Goal: Find specific page/section: Find specific page/section

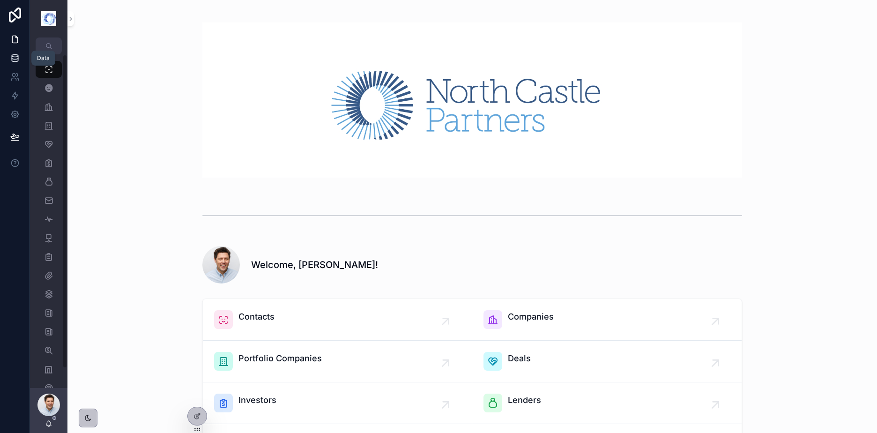
click at [17, 53] on icon at bounding box center [14, 57] width 9 height 9
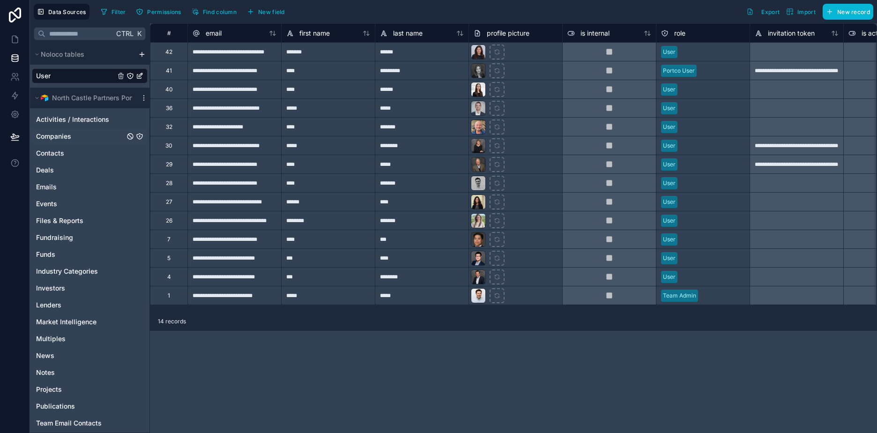
click at [67, 132] on span "Companies" at bounding box center [53, 136] width 35 height 9
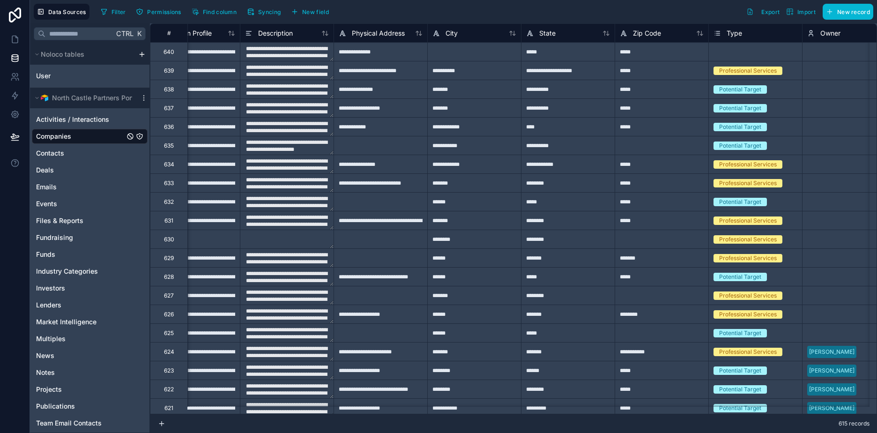
scroll to position [0, 422]
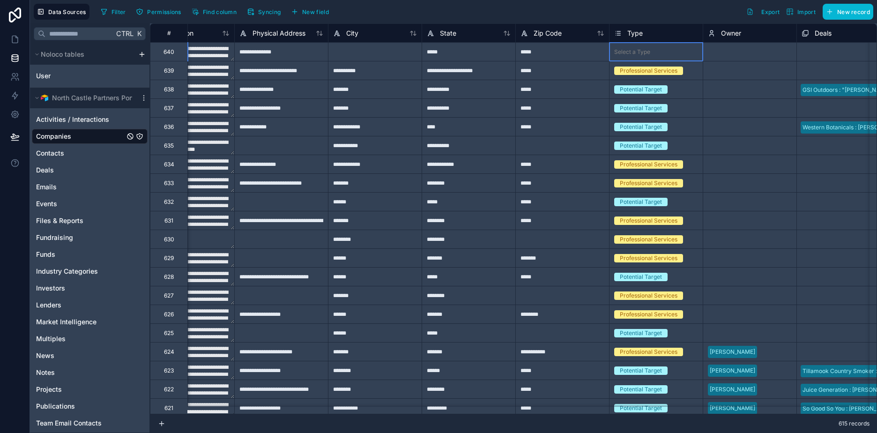
click at [638, 50] on div "Select a Type" at bounding box center [632, 51] width 36 height 7
click at [635, 50] on div "Select a Type" at bounding box center [632, 51] width 36 height 7
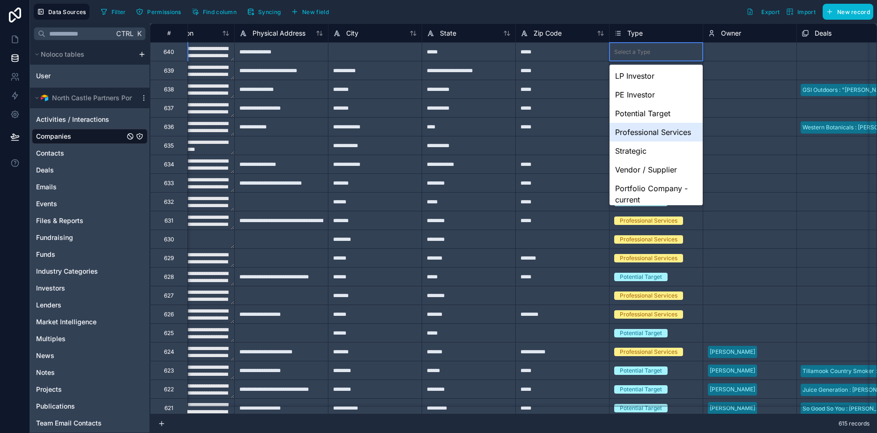
click at [656, 139] on div "Professional Services" at bounding box center [656, 132] width 93 height 19
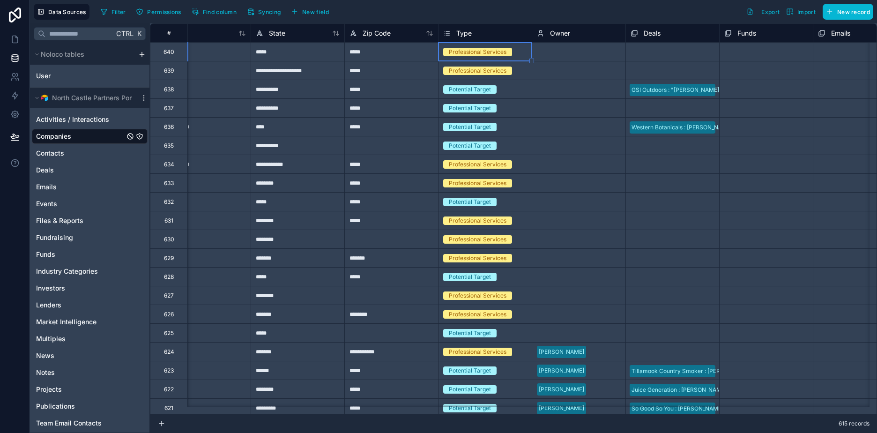
scroll to position [0, 609]
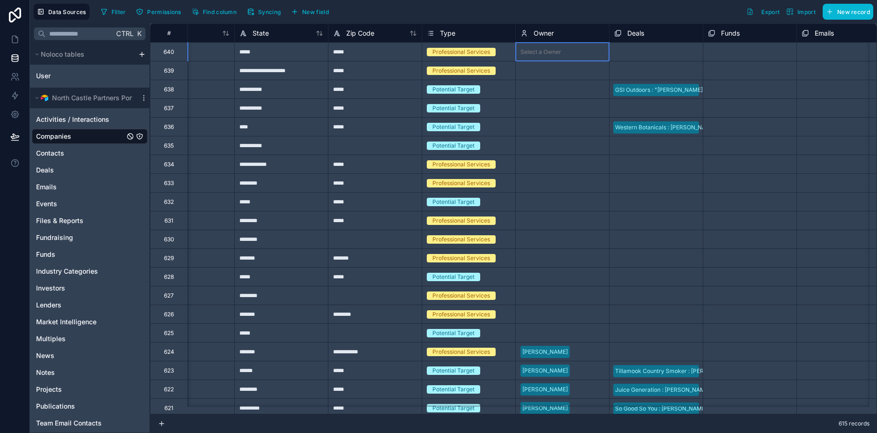
click at [554, 53] on div "Select a Owner" at bounding box center [541, 51] width 41 height 7
click at [554, 50] on div "Select a Owner" at bounding box center [541, 51] width 41 height 7
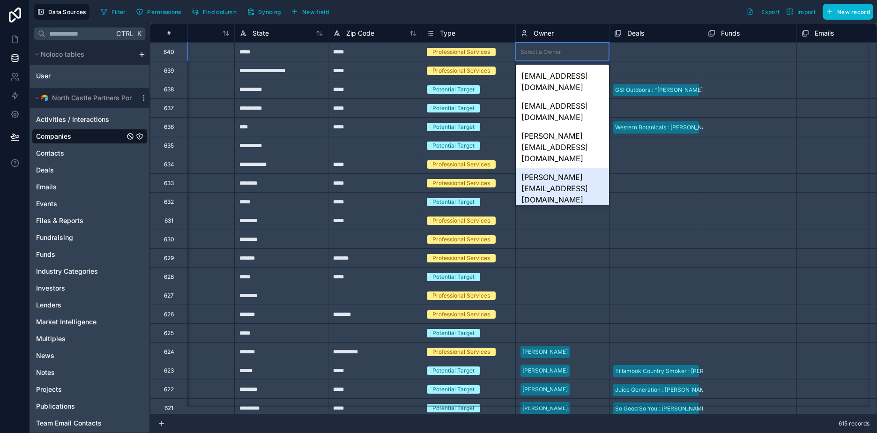
scroll to position [133, 0]
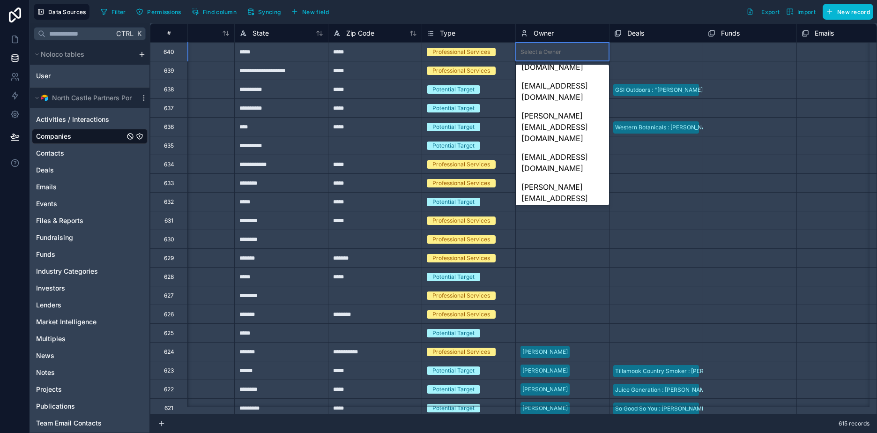
click at [560, 343] on div "[PERSON_NAME][EMAIL_ADDRESS][DOMAIN_NAME]" at bounding box center [562, 363] width 93 height 41
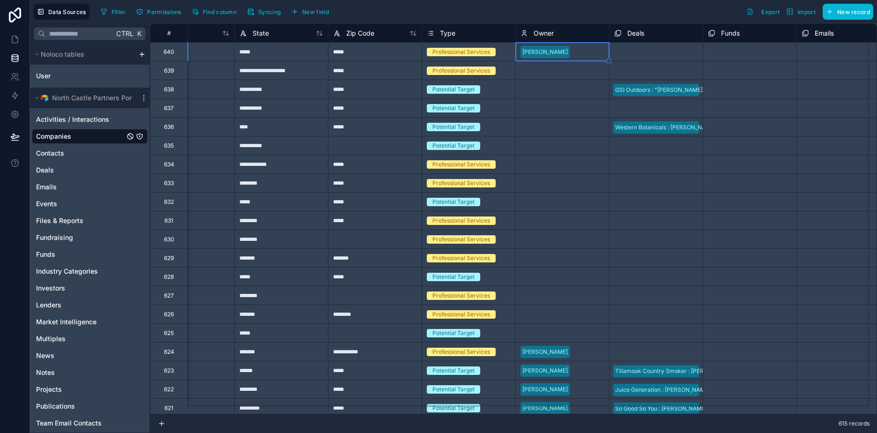
click at [554, 72] on div "Select a Owner" at bounding box center [541, 70] width 41 height 7
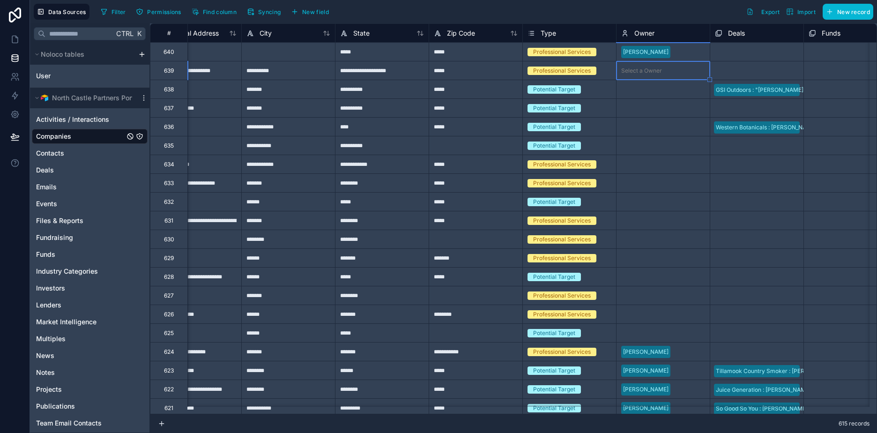
scroll to position [0, 516]
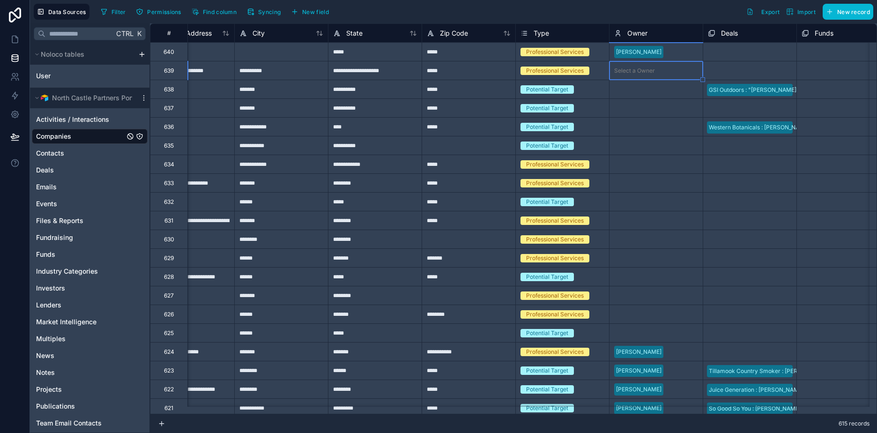
click at [640, 72] on div "Select a Owner" at bounding box center [634, 70] width 41 height 7
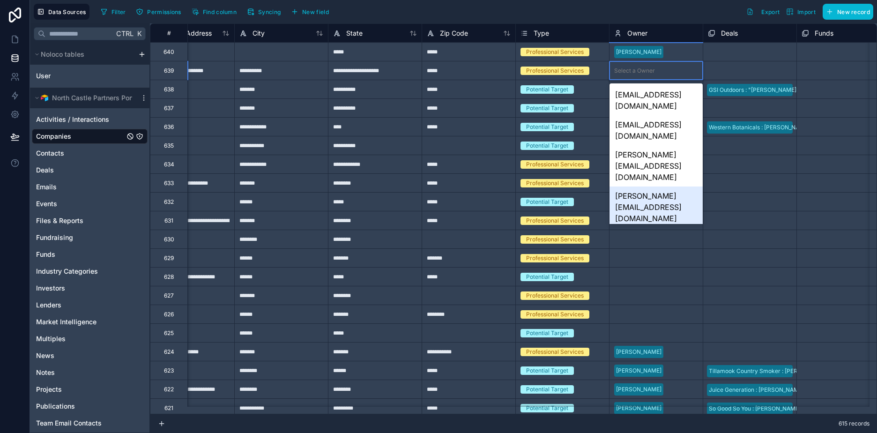
scroll to position [133, 0]
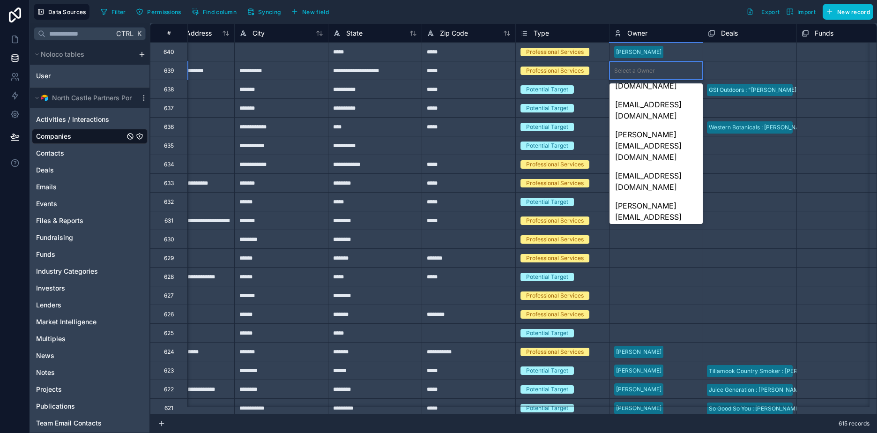
click at [645, 320] on div "[PERSON_NAME][EMAIL_ADDRESS][DOMAIN_NAME]" at bounding box center [656, 340] width 93 height 41
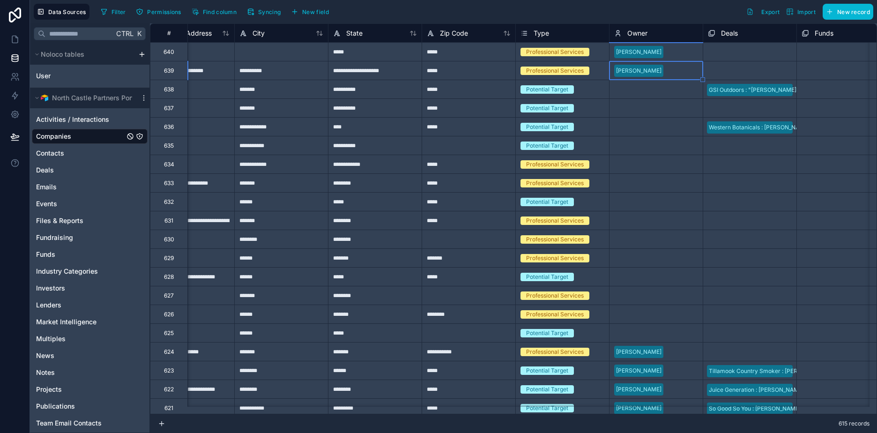
click at [639, 89] on div "Select a Owner" at bounding box center [634, 89] width 41 height 7
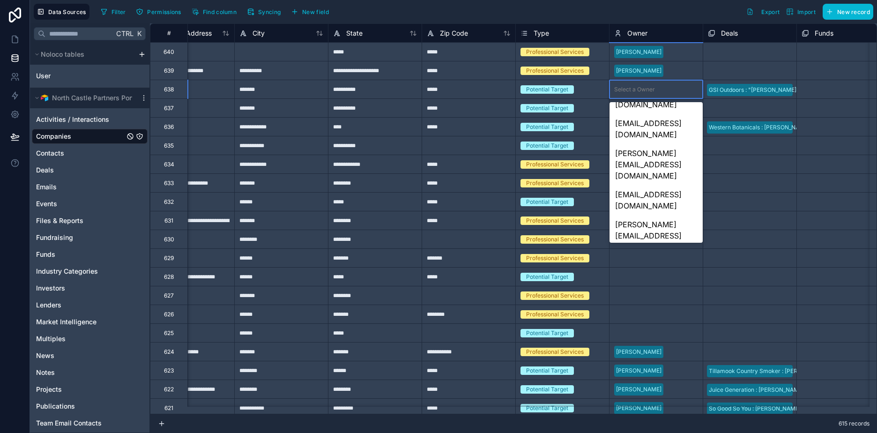
click at [660, 339] on div "[PERSON_NAME][EMAIL_ADDRESS][DOMAIN_NAME]" at bounding box center [656, 359] width 93 height 41
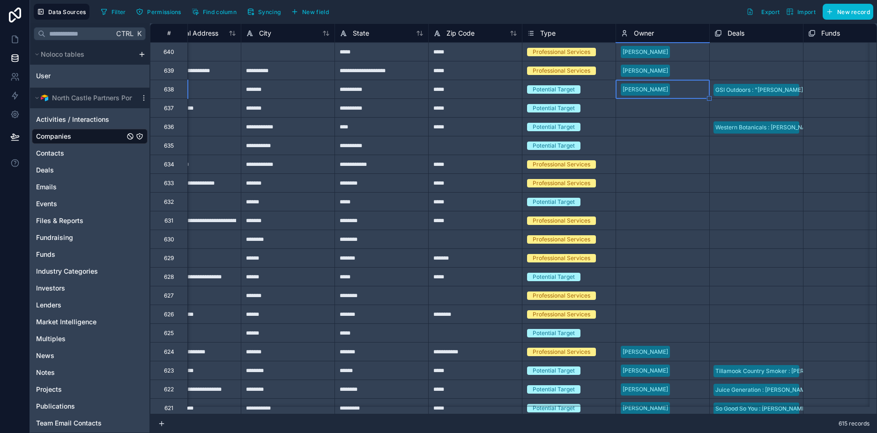
scroll to position [0, 516]
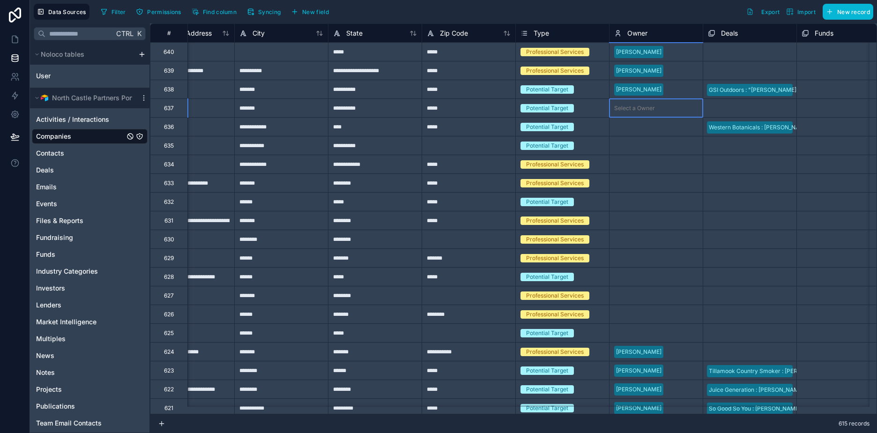
click at [641, 108] on div "Select a Owner" at bounding box center [634, 108] width 41 height 7
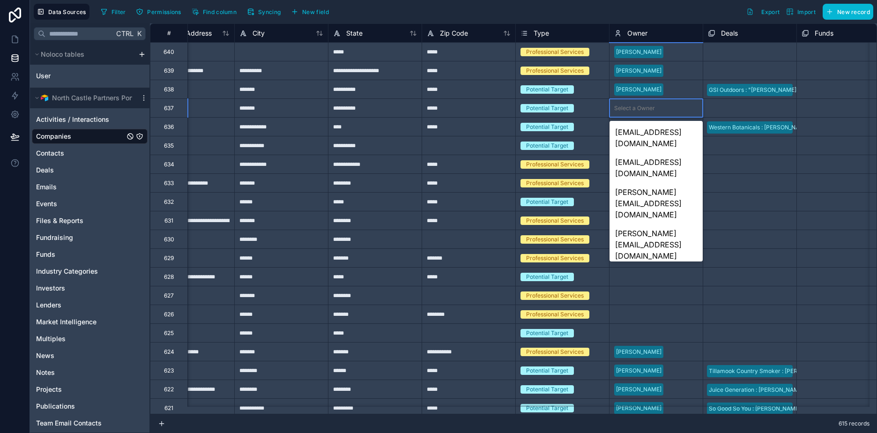
scroll to position [133, 0]
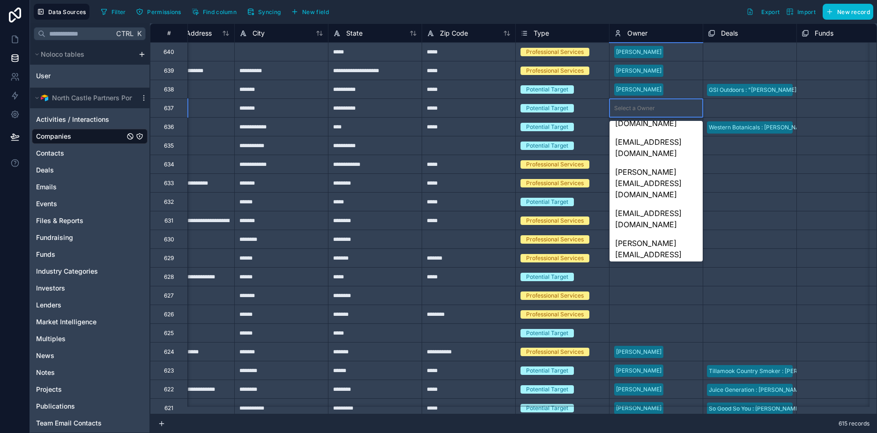
click at [647, 399] on div "[PERSON_NAME][EMAIL_ADDRESS][DOMAIN_NAME]" at bounding box center [656, 419] width 93 height 41
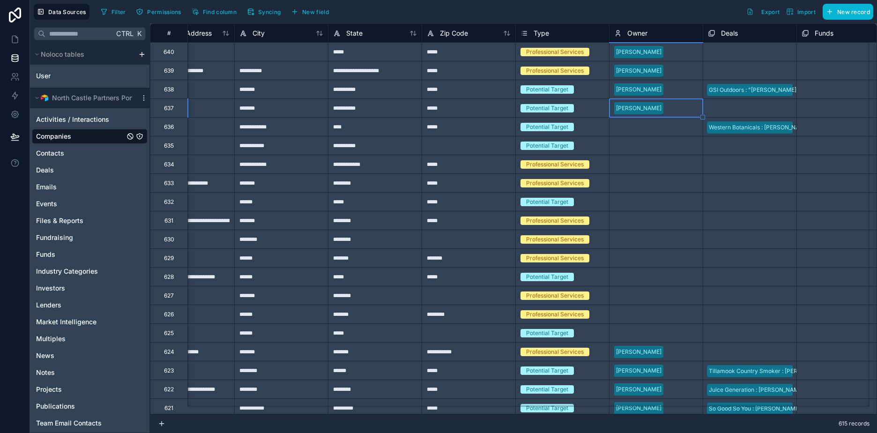
click at [640, 128] on div "Select a Owner" at bounding box center [634, 126] width 41 height 7
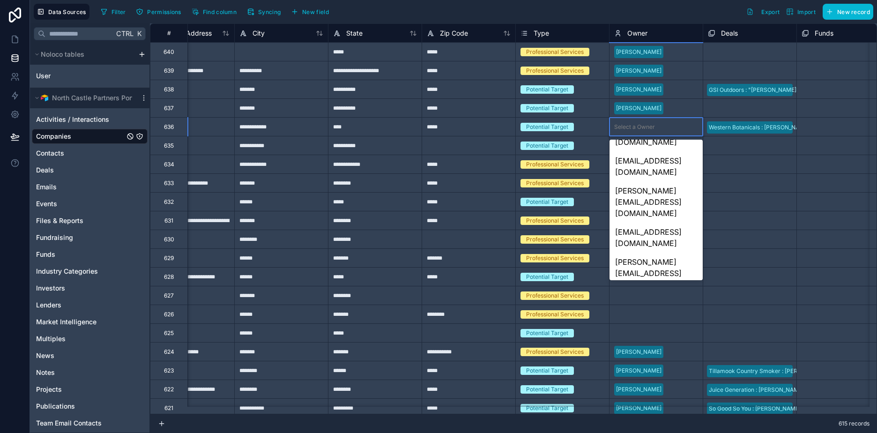
click at [663, 418] on div "[PERSON_NAME][EMAIL_ADDRESS][DOMAIN_NAME]" at bounding box center [656, 438] width 93 height 41
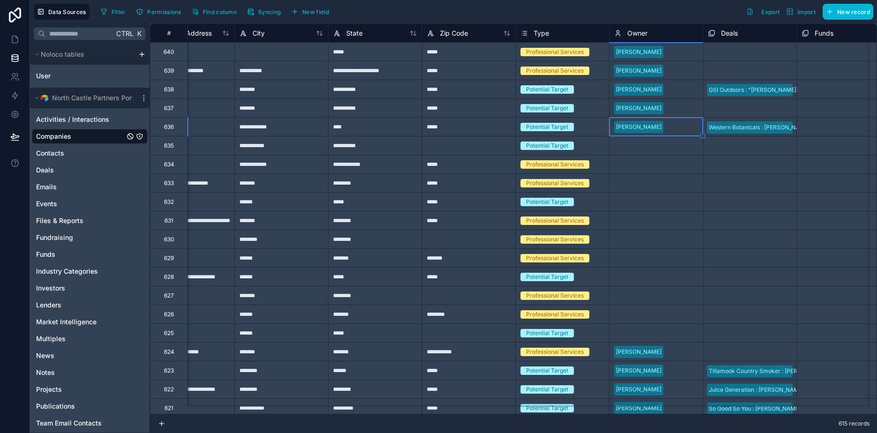
click at [639, 147] on div "Select a Owner" at bounding box center [634, 145] width 41 height 7
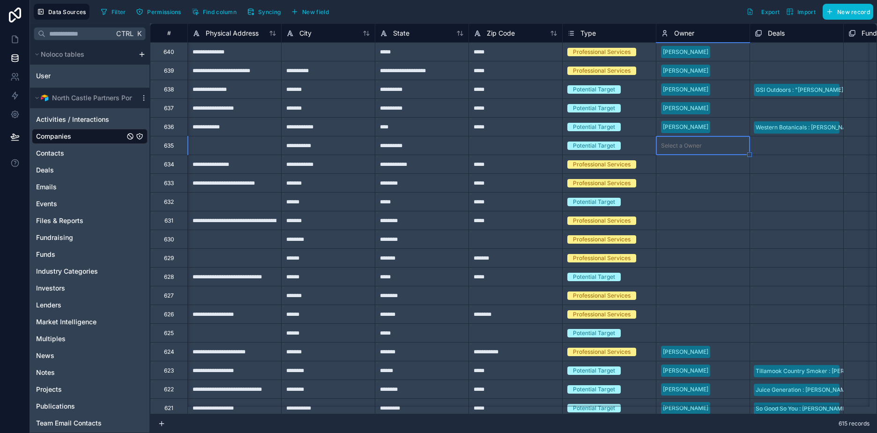
scroll to position [0, 516]
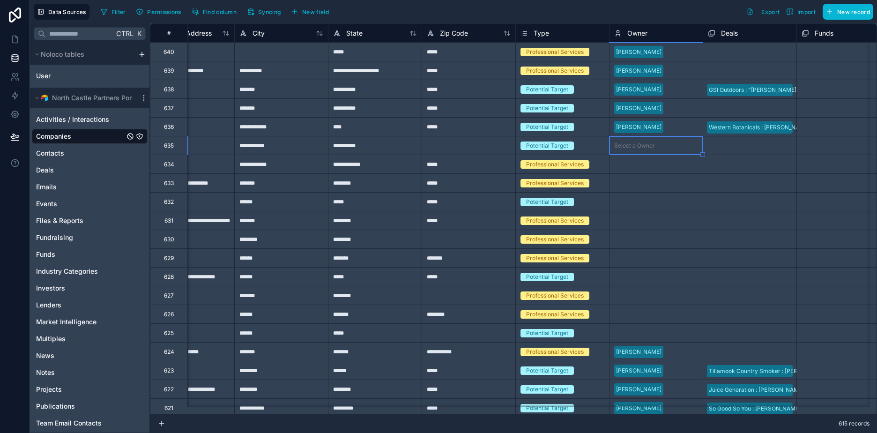
click at [639, 147] on div "Select a Owner" at bounding box center [634, 145] width 41 height 7
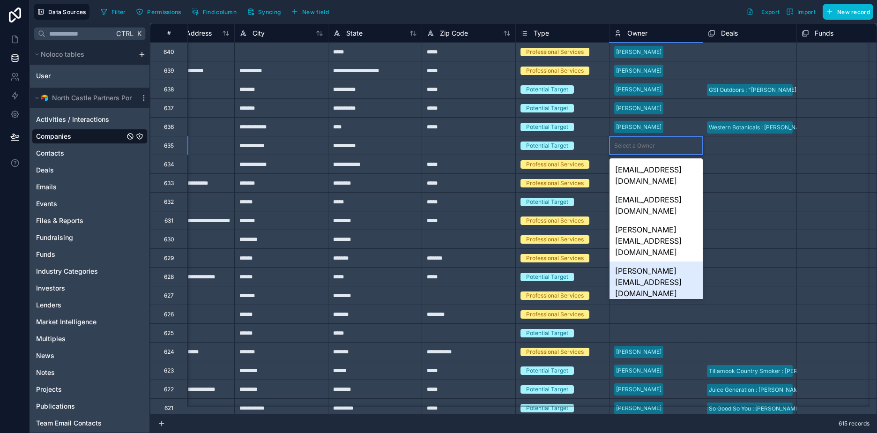
scroll to position [133, 0]
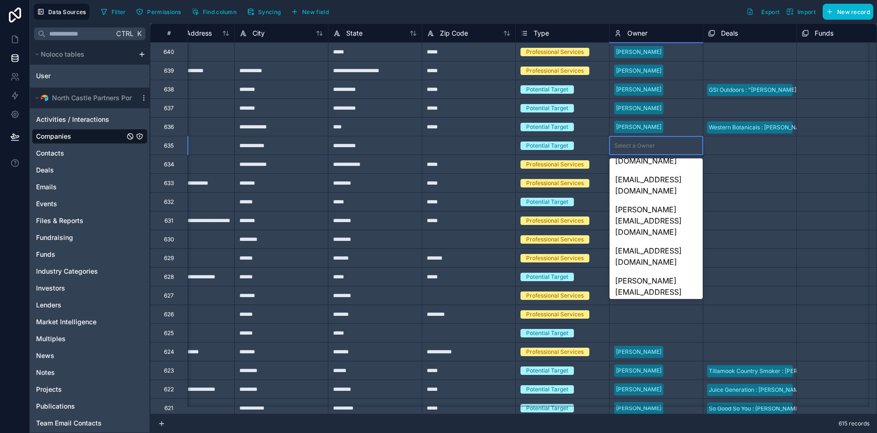
click at [657, 395] on div "[PERSON_NAME][EMAIL_ADDRESS][DOMAIN_NAME]" at bounding box center [656, 415] width 93 height 41
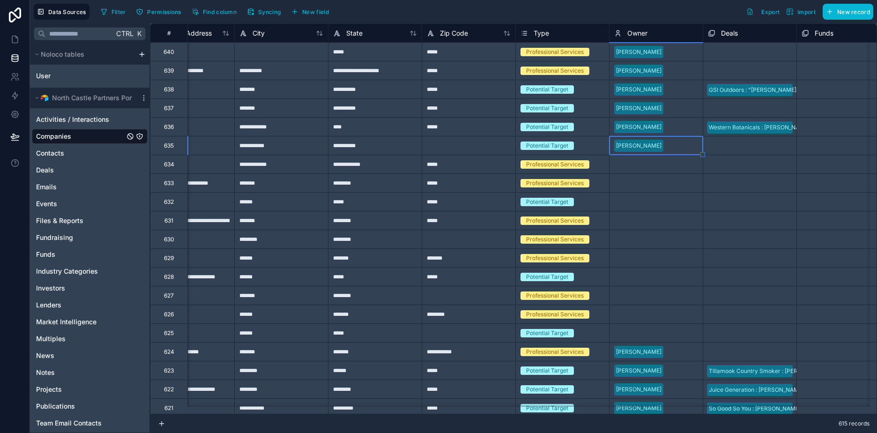
click at [644, 163] on div "Select a Owner" at bounding box center [634, 164] width 41 height 7
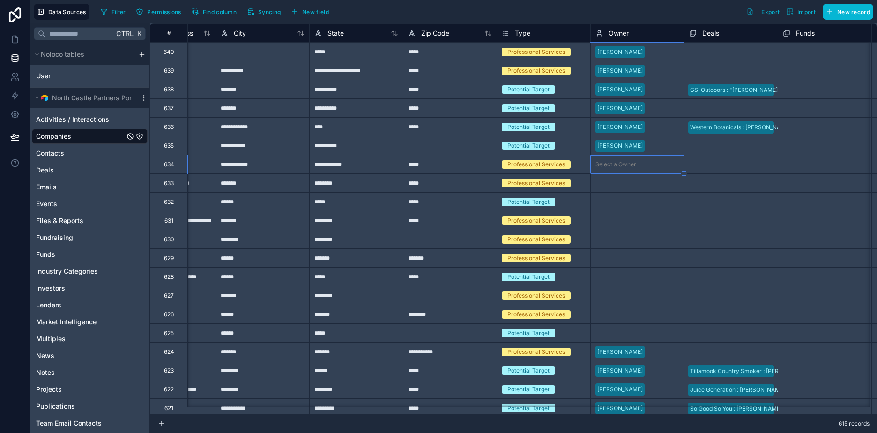
scroll to position [0, 562]
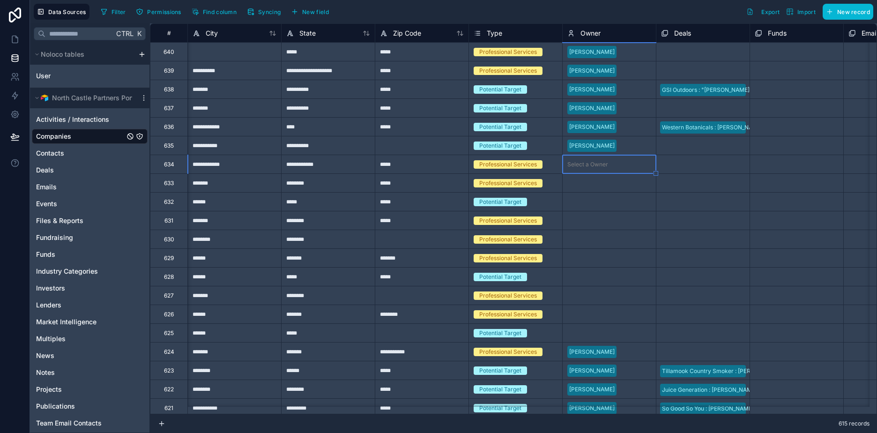
click at [644, 165] on div "Select a Owner" at bounding box center [609, 164] width 93 height 9
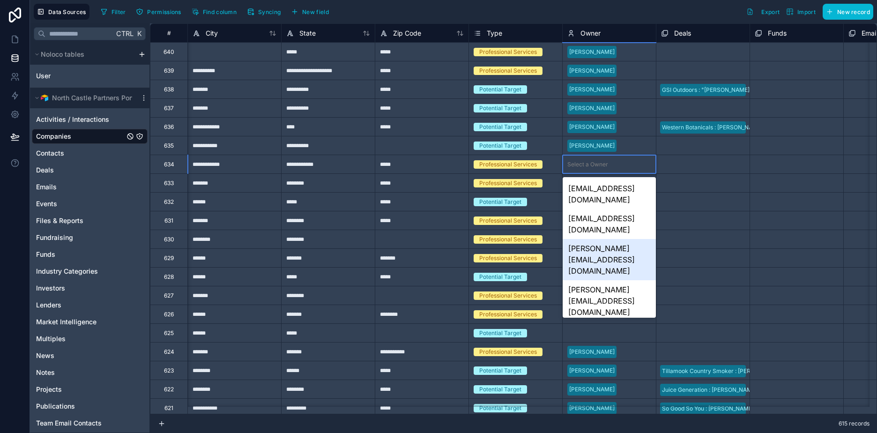
scroll to position [133, 0]
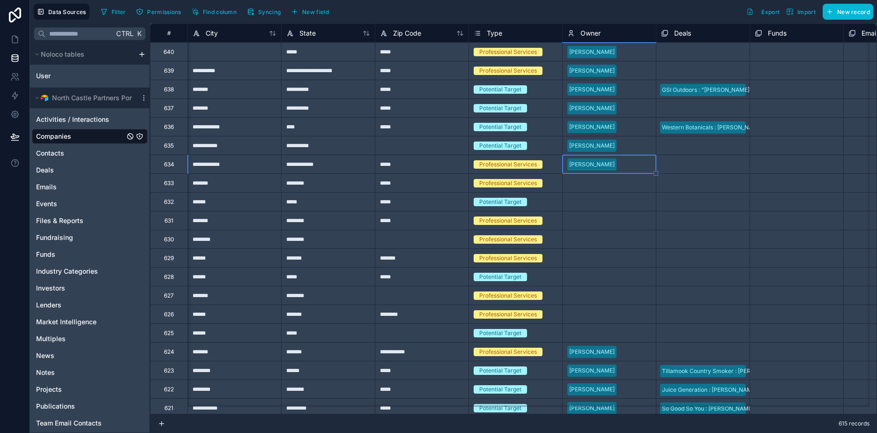
click at [605, 182] on div "Select a Owner" at bounding box center [588, 183] width 41 height 7
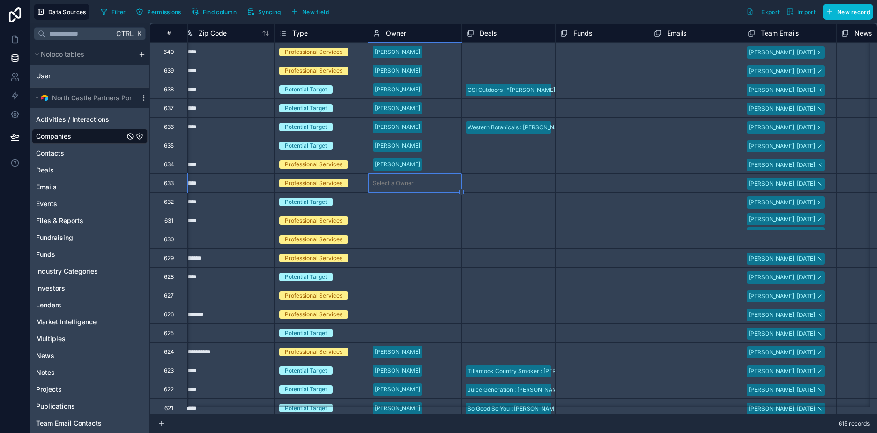
scroll to position [0, 750]
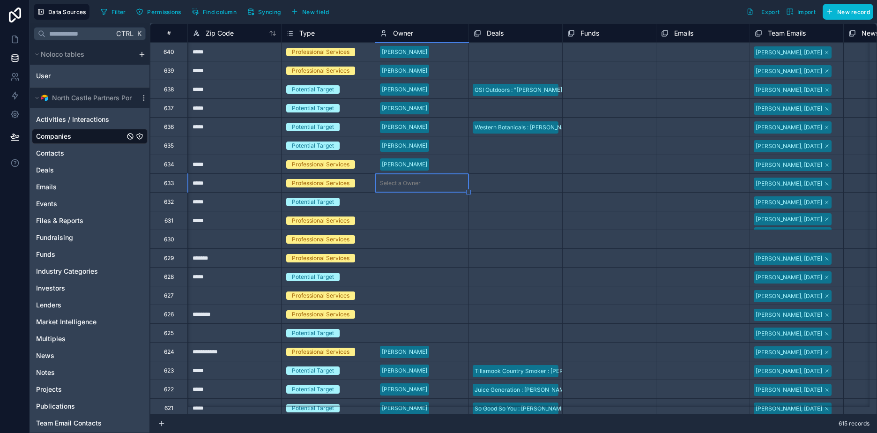
click at [441, 183] on div "Select a Owner" at bounding box center [421, 183] width 93 height 9
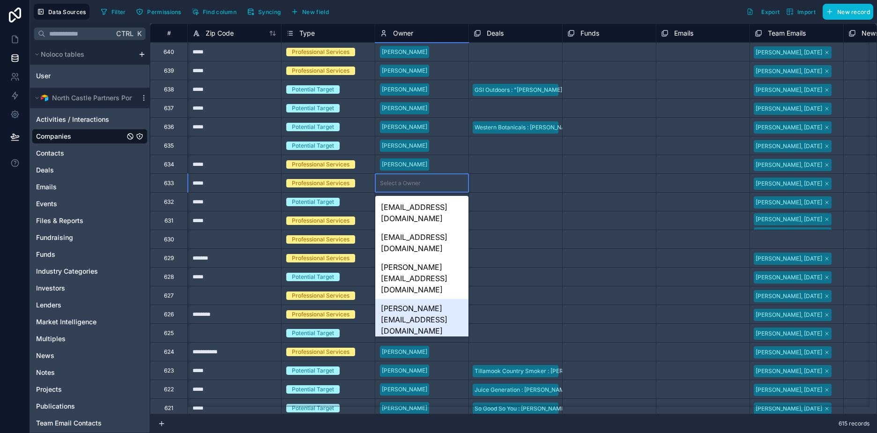
scroll to position [133, 0]
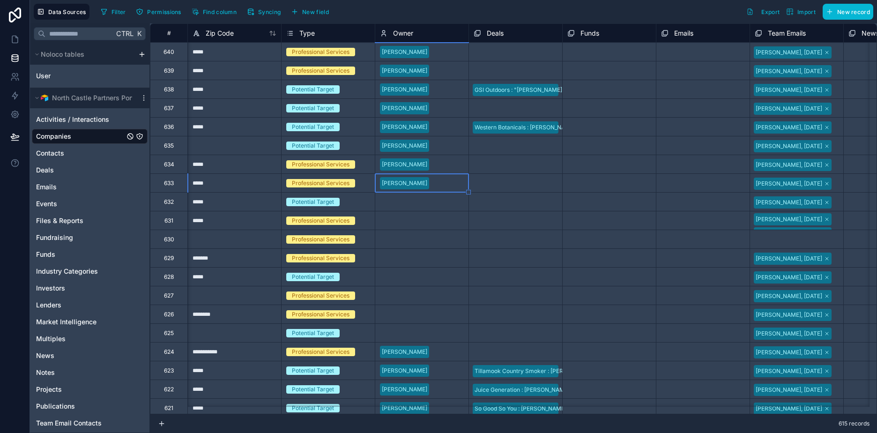
click at [419, 203] on div "Select a Owner" at bounding box center [400, 201] width 41 height 7
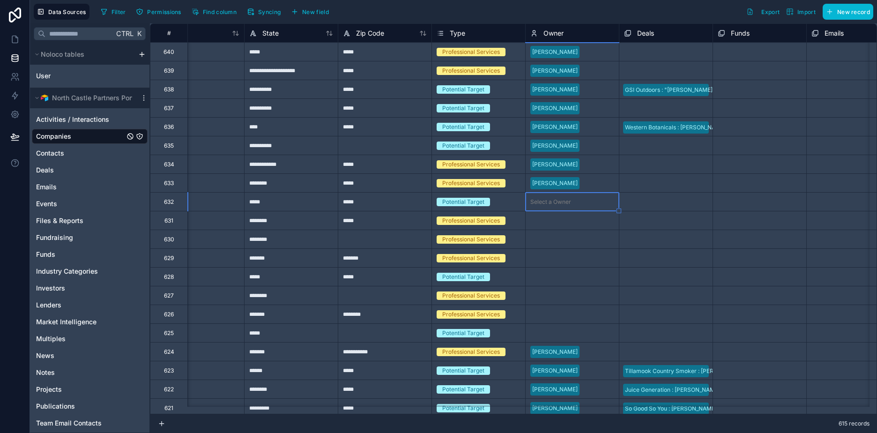
scroll to position [0, 609]
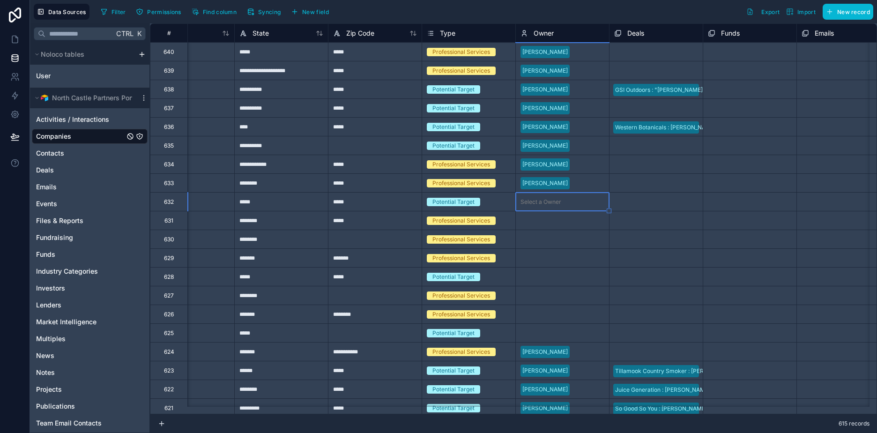
click at [547, 199] on div "Select a Owner" at bounding box center [541, 201] width 41 height 7
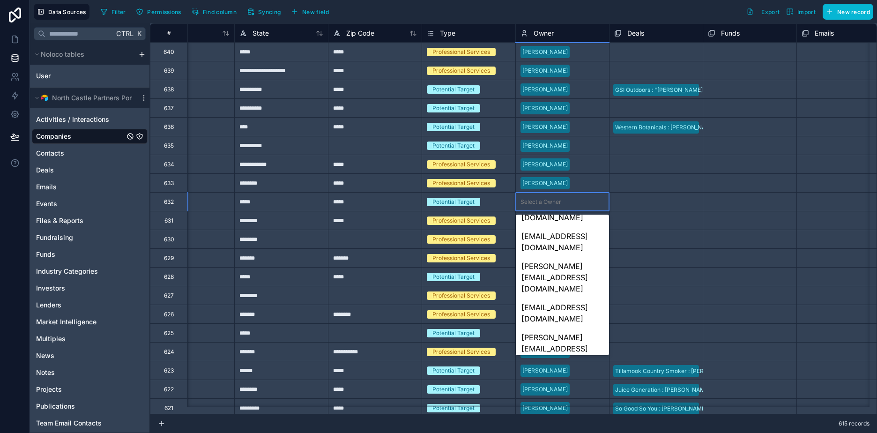
scroll to position [133, 0]
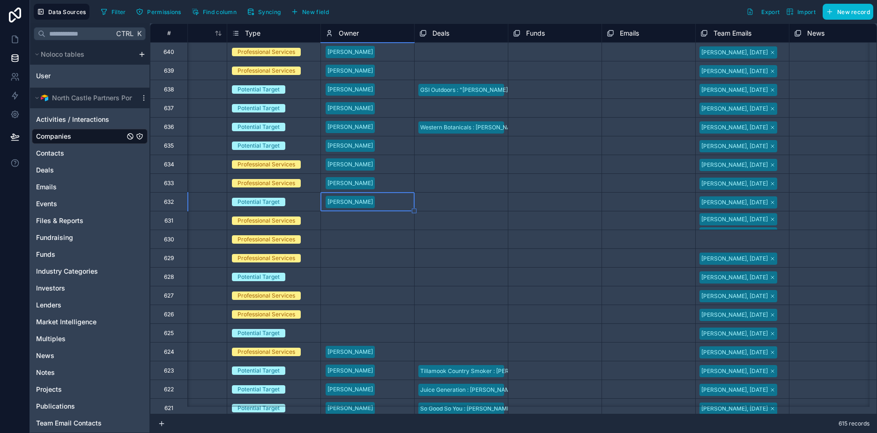
scroll to position [0, 844]
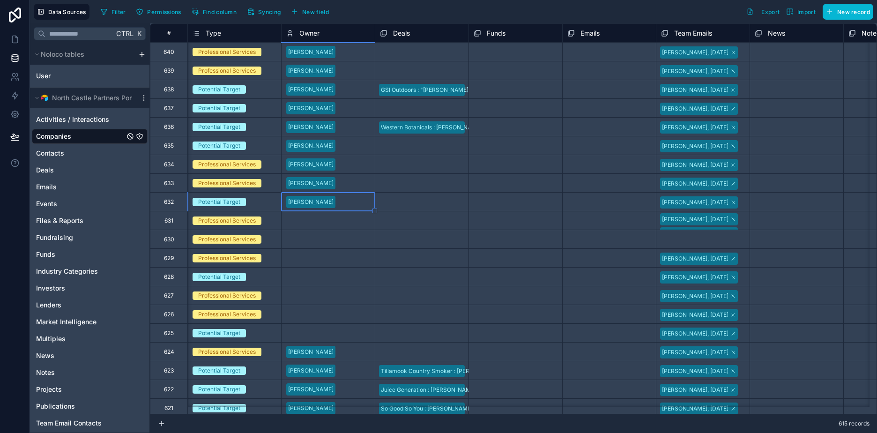
click at [696, 220] on div "[PERSON_NAME], [DATE]" at bounding box center [695, 219] width 67 height 8
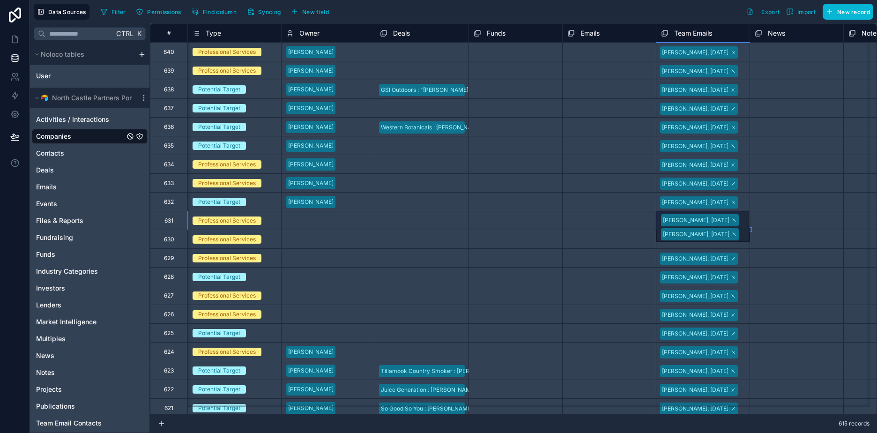
click at [326, 221] on div "Select a Owner" at bounding box center [306, 220] width 41 height 7
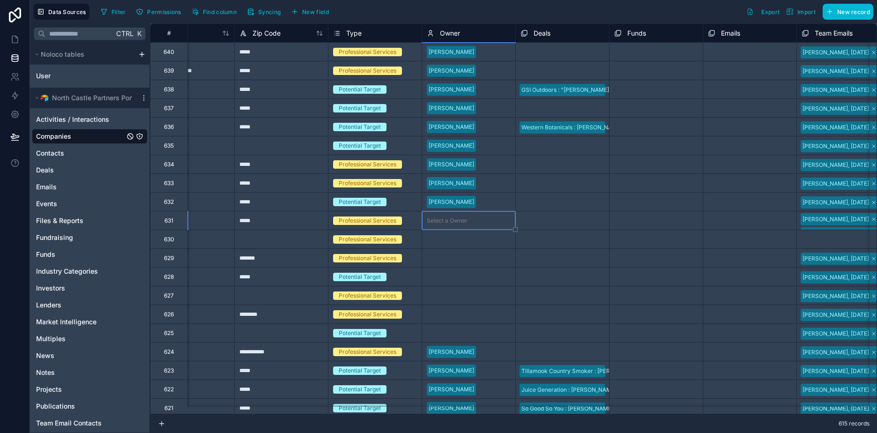
scroll to position [0, 750]
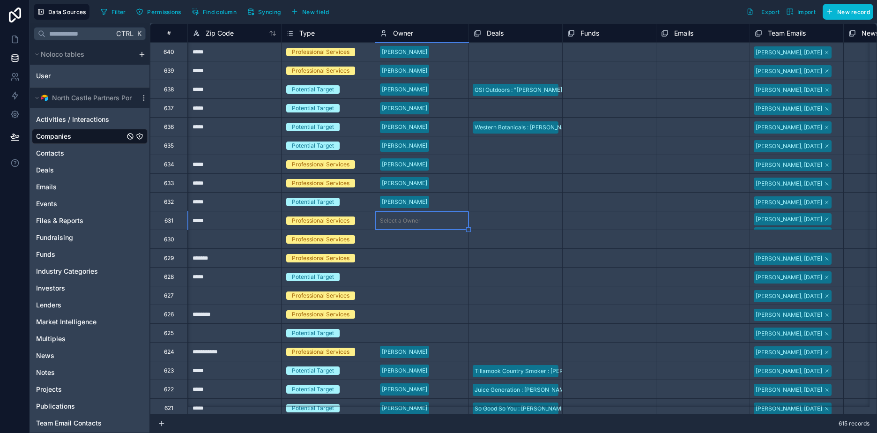
click at [425, 254] on div "Select a Owner" at bounding box center [421, 258] width 93 height 9
click at [425, 258] on div "Select a Owner" at bounding box center [421, 258] width 93 height 9
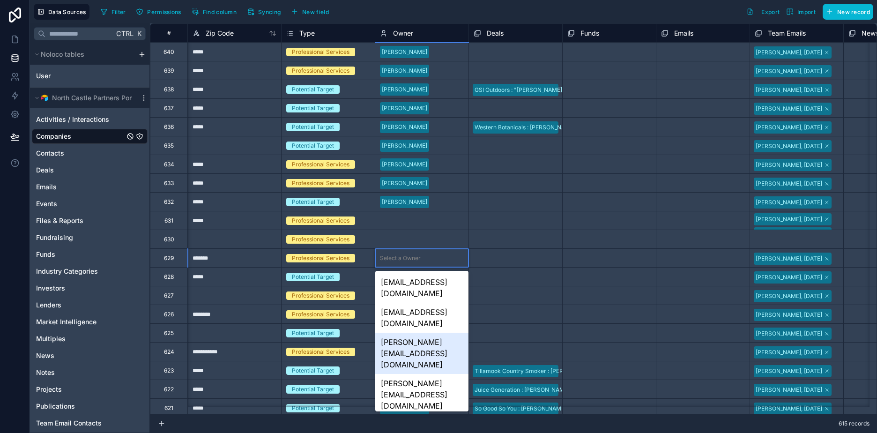
scroll to position [133, 0]
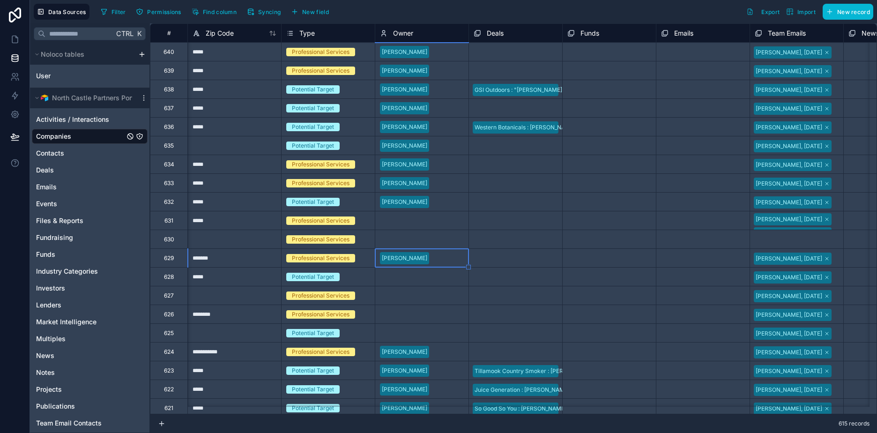
click at [417, 277] on div "Select a Owner" at bounding box center [400, 276] width 41 height 7
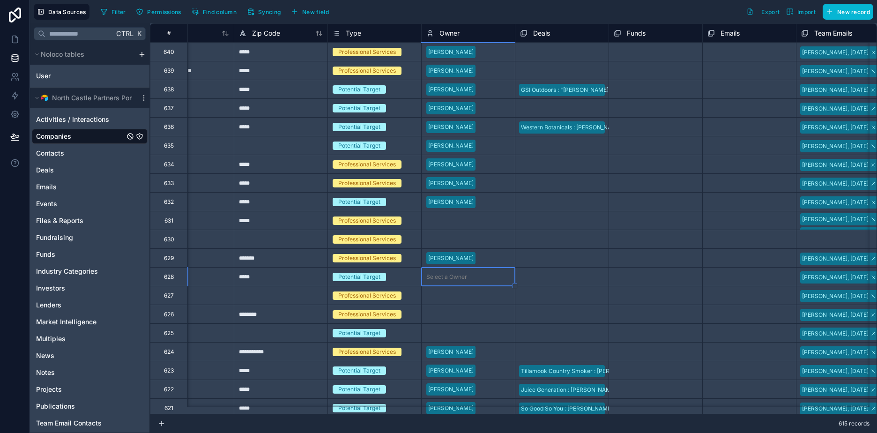
scroll to position [0, 703]
click at [443, 277] on div "Select a Owner" at bounding box center [447, 276] width 41 height 7
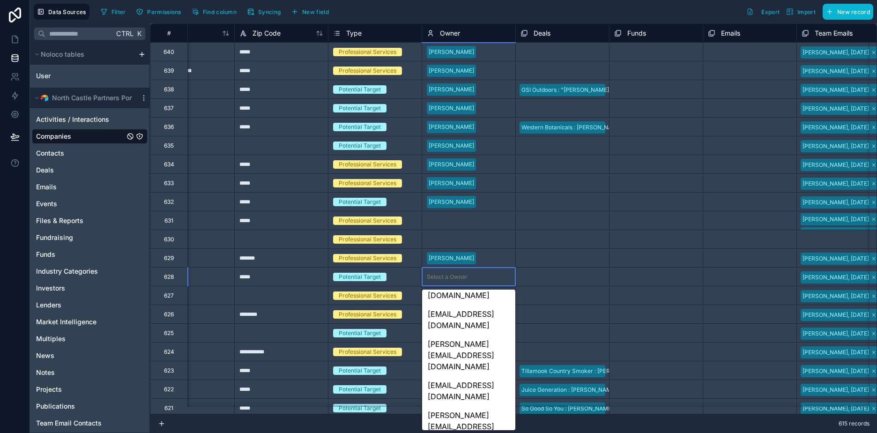
scroll to position [133, 0]
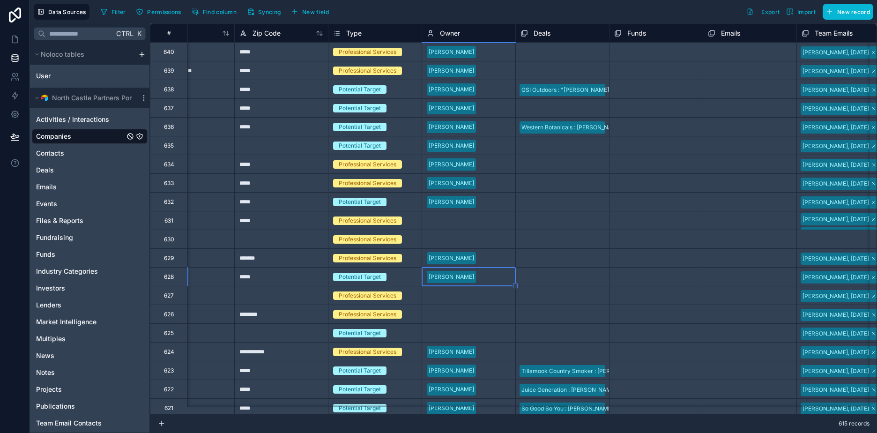
click at [465, 293] on div "Select a Owner" at bounding box center [447, 295] width 41 height 7
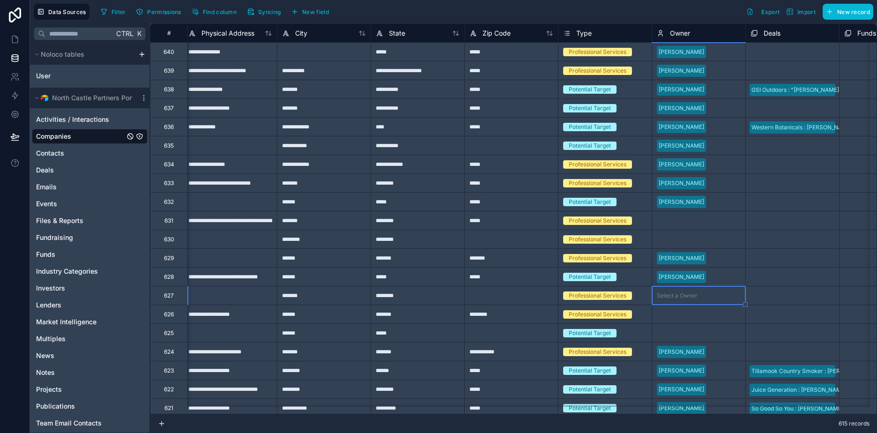
scroll to position [0, 562]
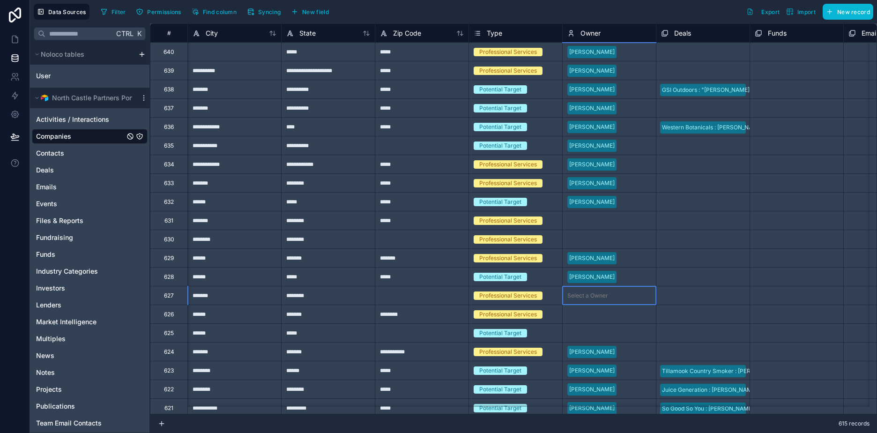
click at [593, 297] on div "Select a Owner" at bounding box center [588, 295] width 41 height 7
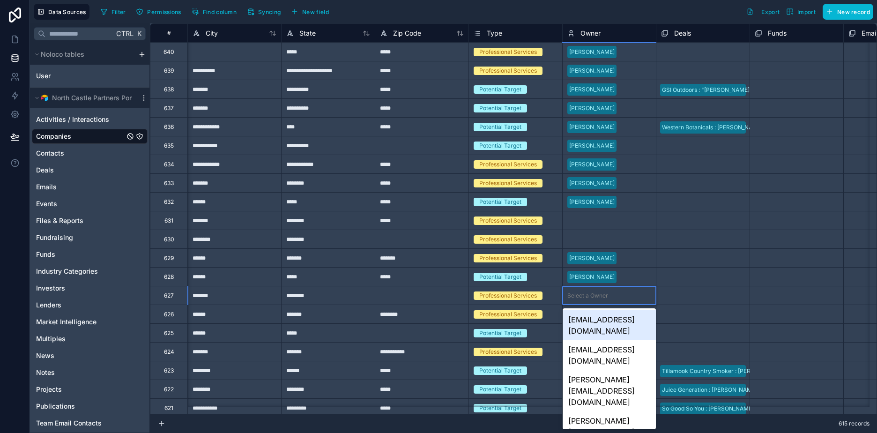
click at [598, 295] on div "Select a Owner" at bounding box center [588, 295] width 41 height 7
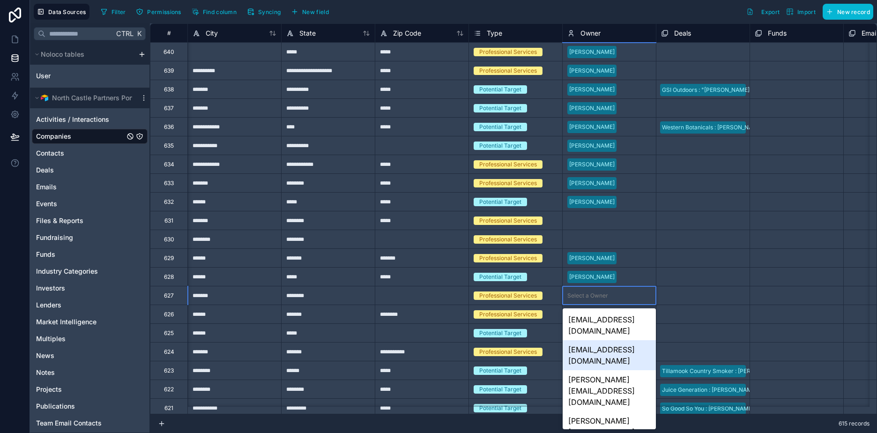
scroll to position [152, 0]
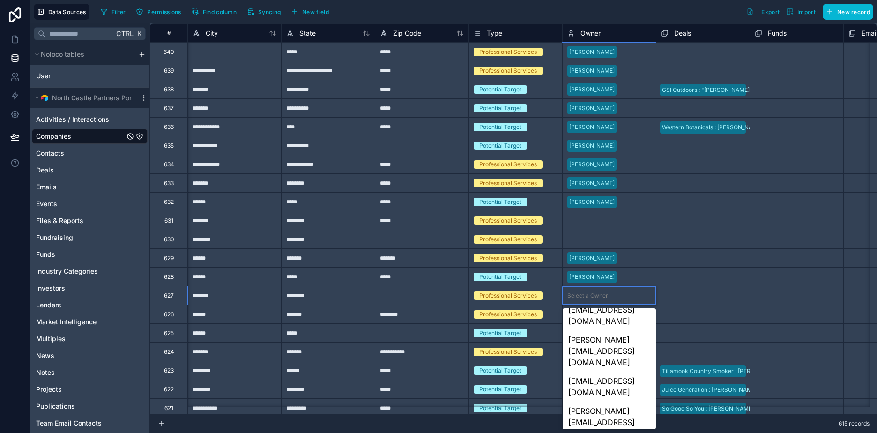
drag, startPoint x: 609, startPoint y: 412, endPoint x: 610, endPoint y: 392, distance: 20.2
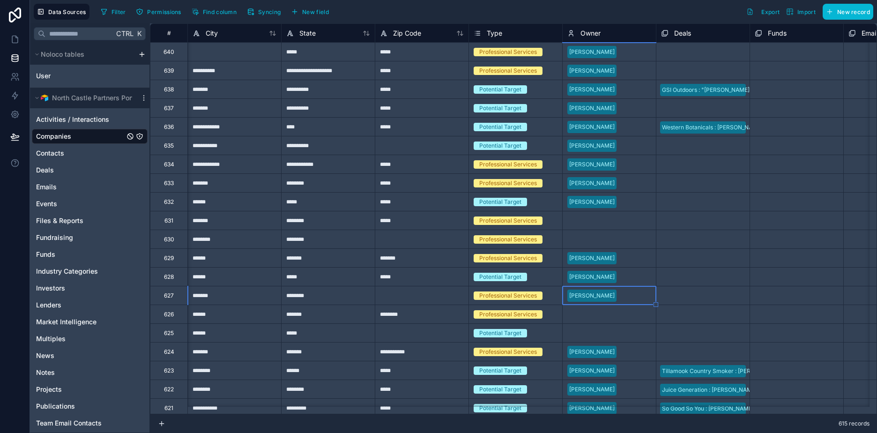
click at [592, 313] on div "Select a Owner" at bounding box center [588, 314] width 41 height 7
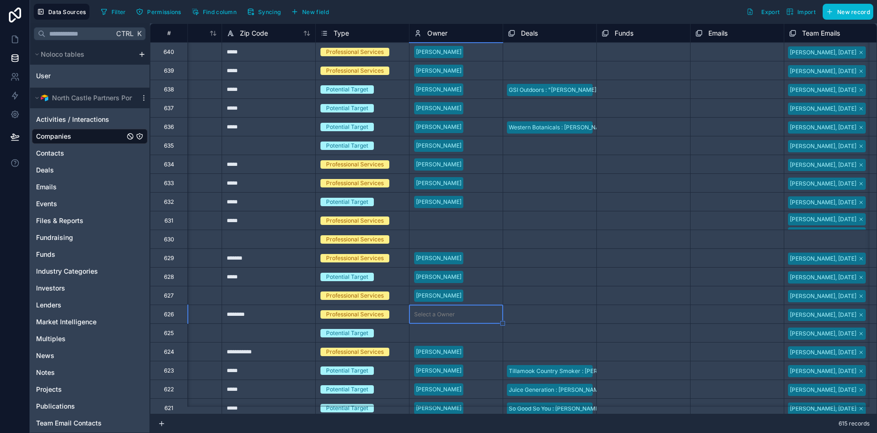
scroll to position [0, 750]
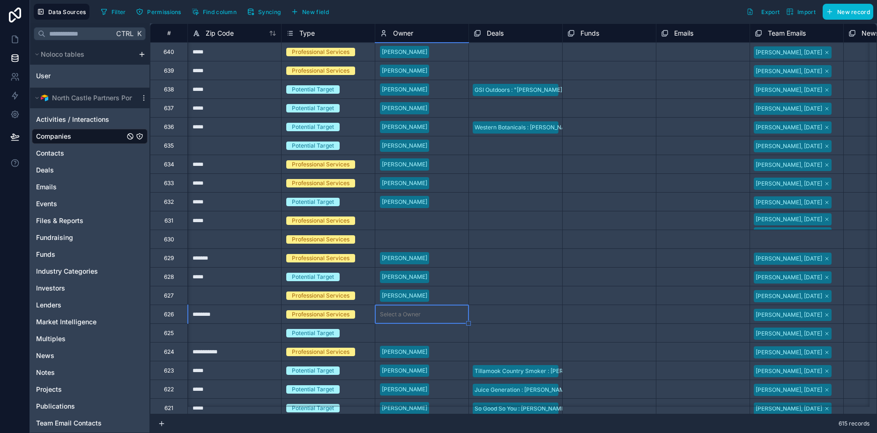
click at [441, 330] on div "Select a Owner" at bounding box center [421, 333] width 93 height 9
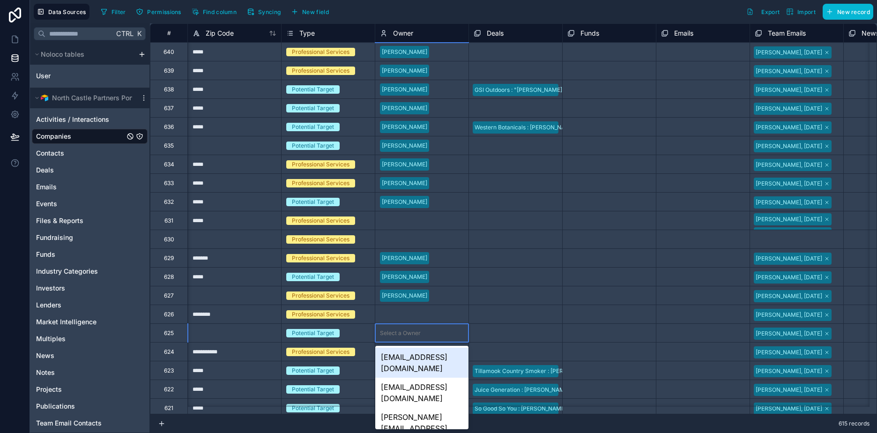
click at [434, 333] on div "Select a Owner" at bounding box center [421, 333] width 93 height 9
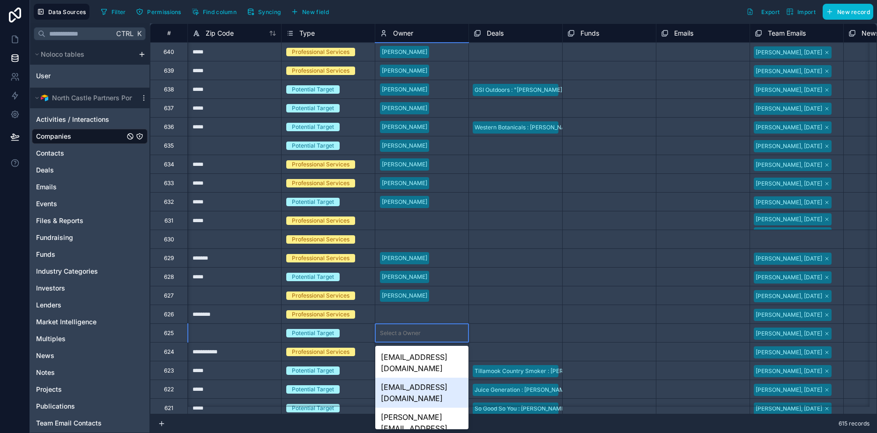
scroll to position [190, 0]
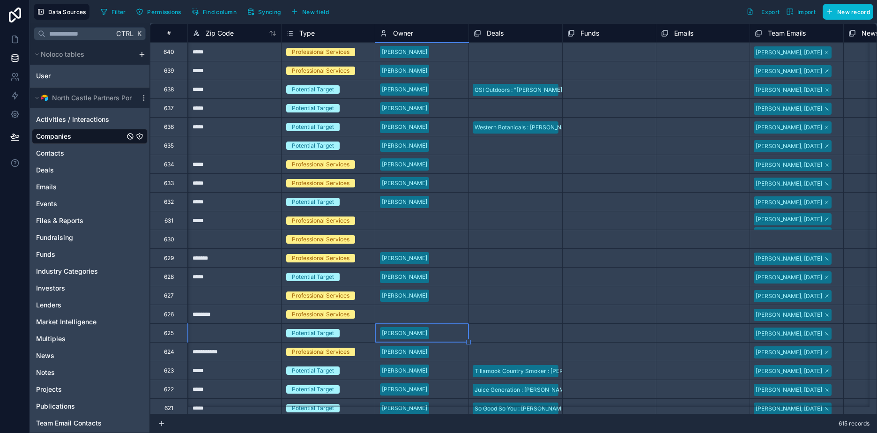
click at [436, 310] on div "Select a Owner" at bounding box center [421, 314] width 93 height 9
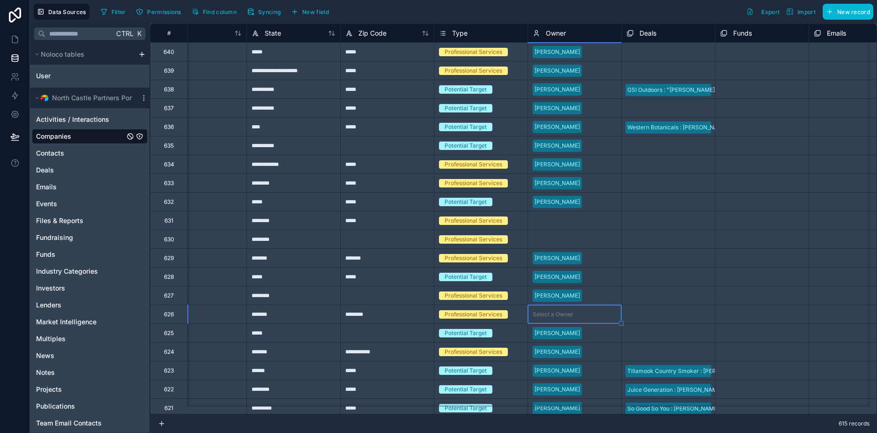
scroll to position [0, 609]
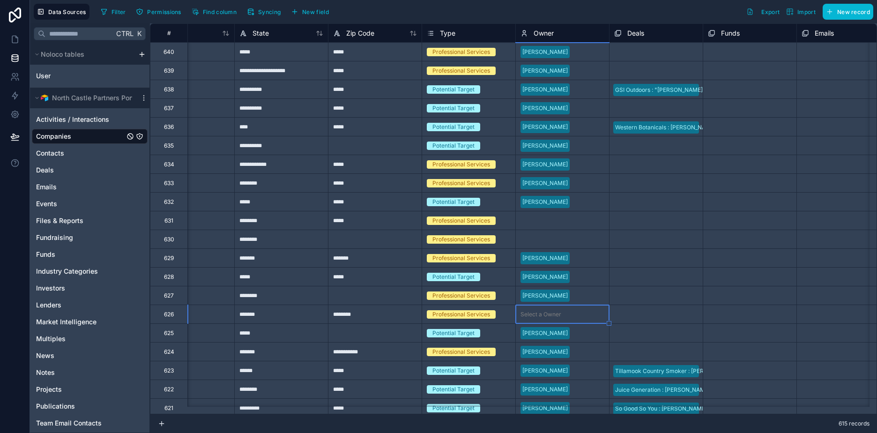
click at [530, 237] on div "Select a Owner" at bounding box center [541, 239] width 41 height 7
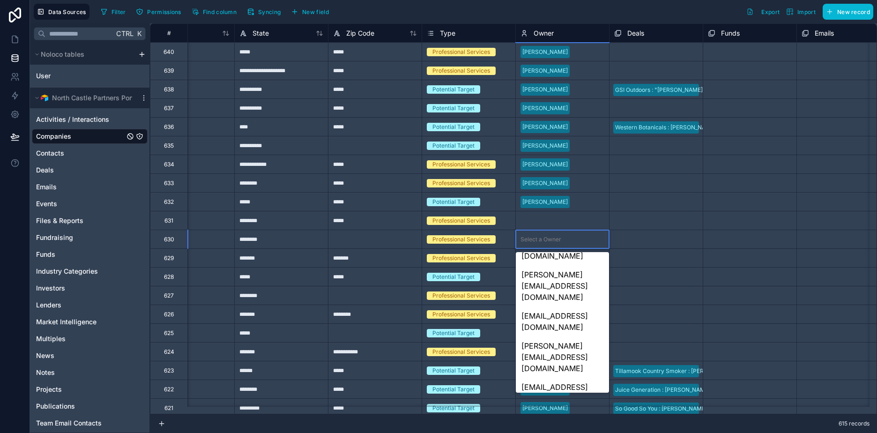
scroll to position [133, 0]
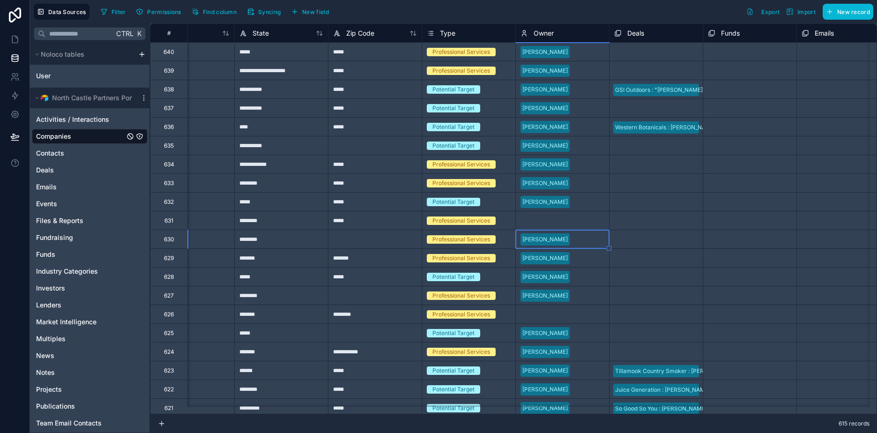
click at [547, 220] on div "Select a Owner" at bounding box center [541, 220] width 41 height 7
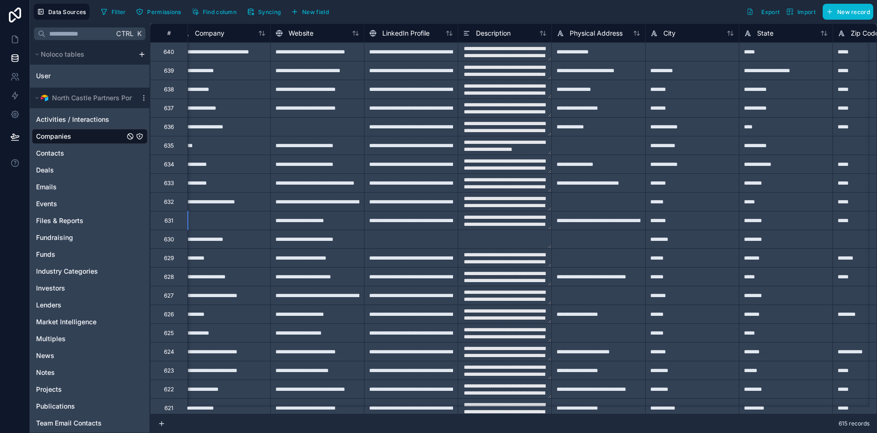
scroll to position [0, 469]
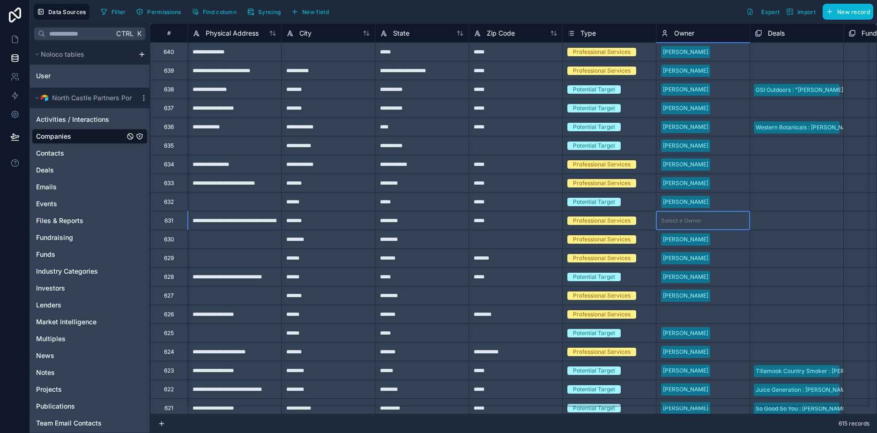
click at [682, 220] on div "Select a Owner" at bounding box center [681, 220] width 41 height 7
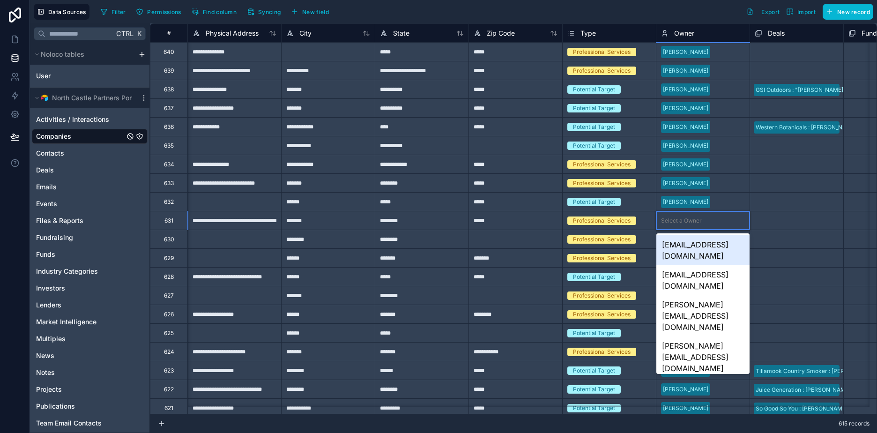
click at [682, 220] on div "Select a Owner" at bounding box center [681, 220] width 41 height 7
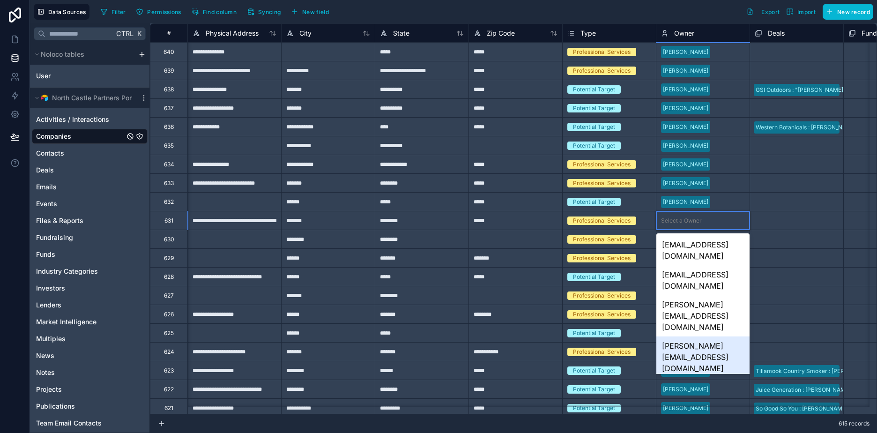
scroll to position [133, 0]
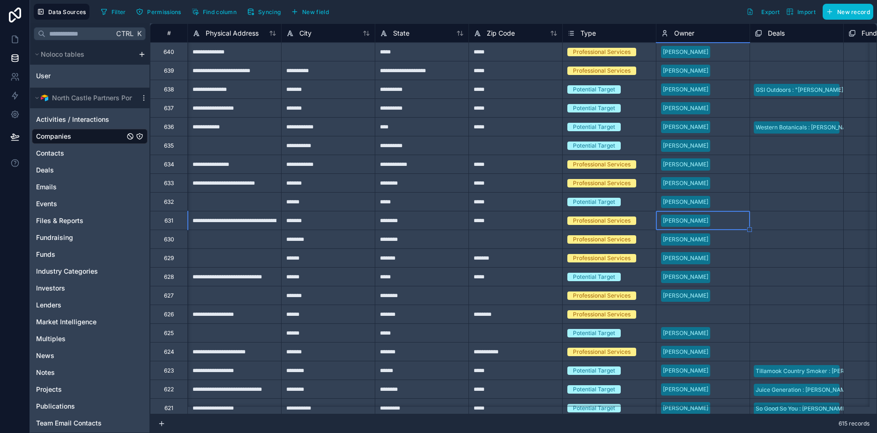
click at [706, 315] on div "Select a Owner" at bounding box center [703, 314] width 93 height 9
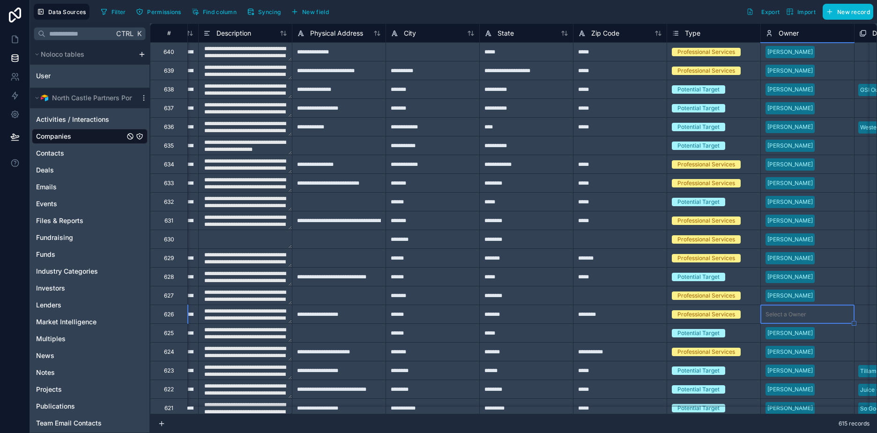
scroll to position [0, 422]
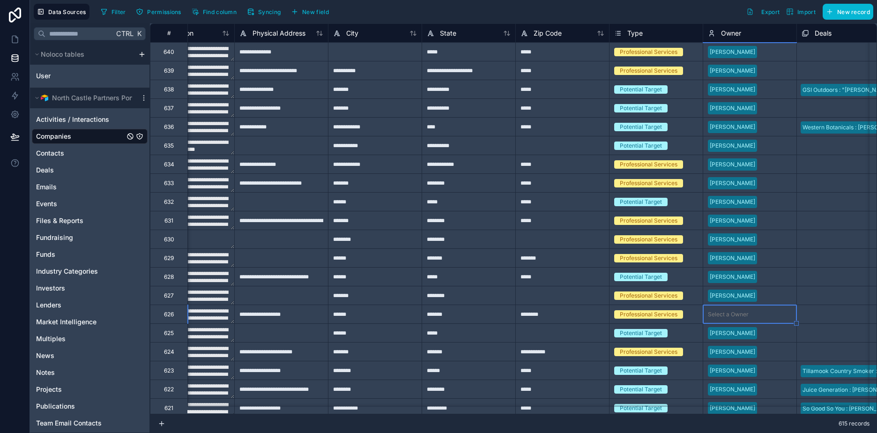
click at [730, 314] on div "Select a Owner" at bounding box center [728, 314] width 41 height 7
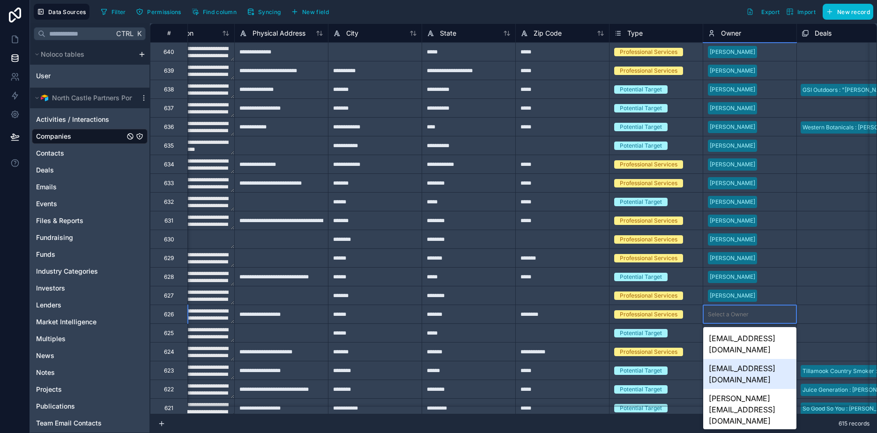
scroll to position [171, 0]
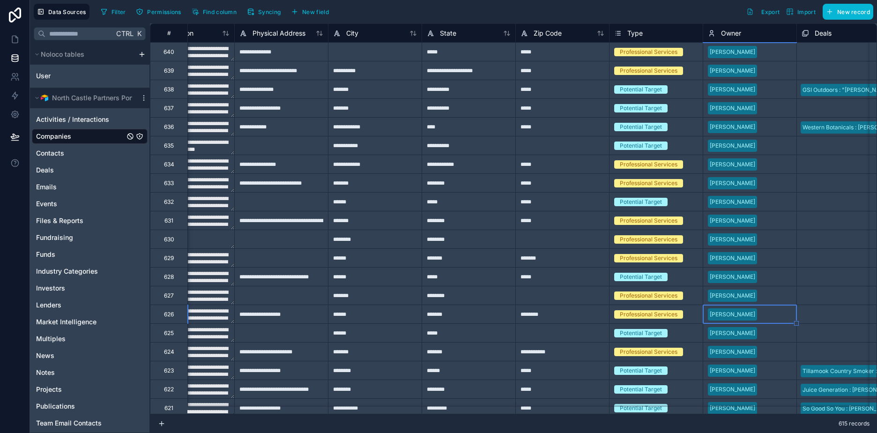
click at [765, 289] on div "[PERSON_NAME]" at bounding box center [750, 296] width 93 height 14
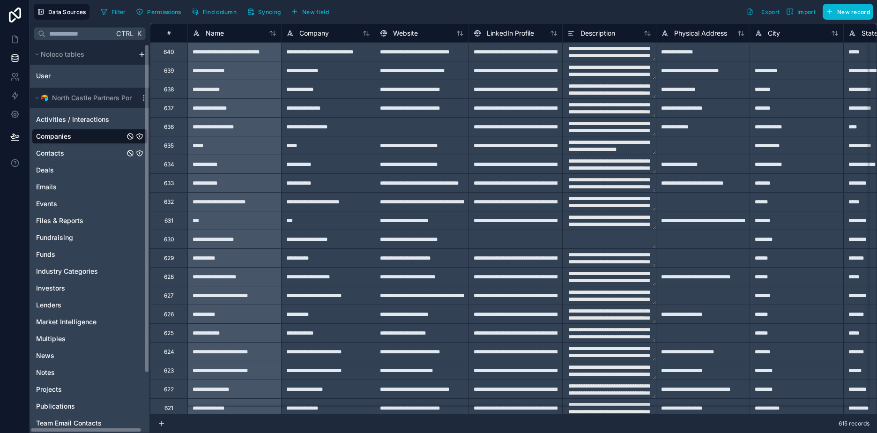
click at [63, 153] on span "Contacts" at bounding box center [50, 153] width 28 height 9
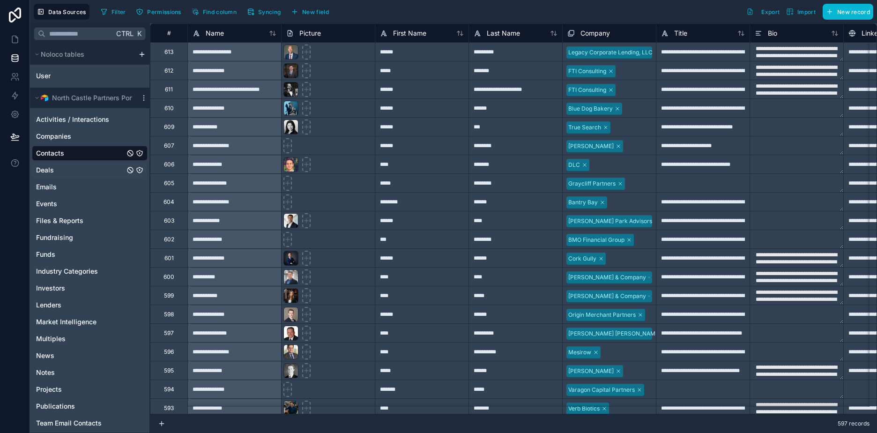
click at [61, 167] on div "Deals" at bounding box center [90, 170] width 116 height 15
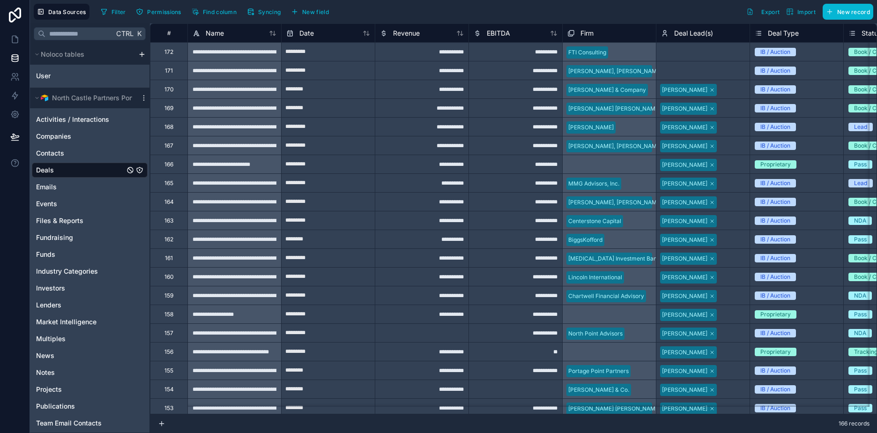
click at [707, 68] on div "Select a Deal Lead(s)" at bounding box center [689, 70] width 56 height 7
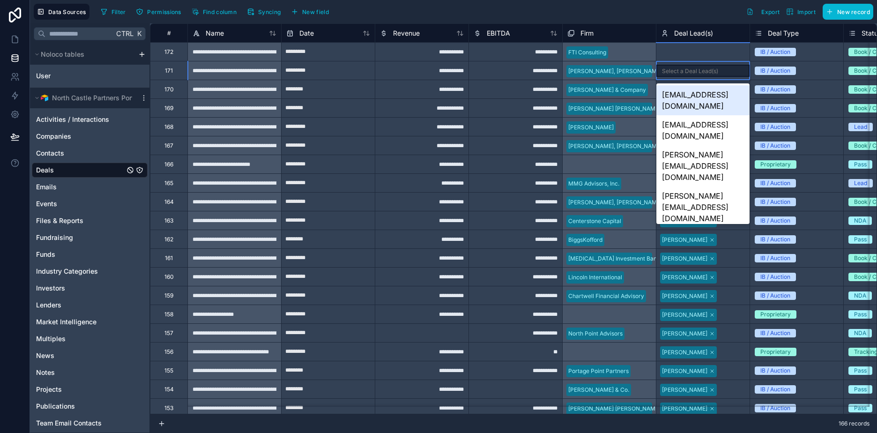
click at [707, 68] on div "Select a Deal Lead(s)" at bounding box center [690, 70] width 56 height 7
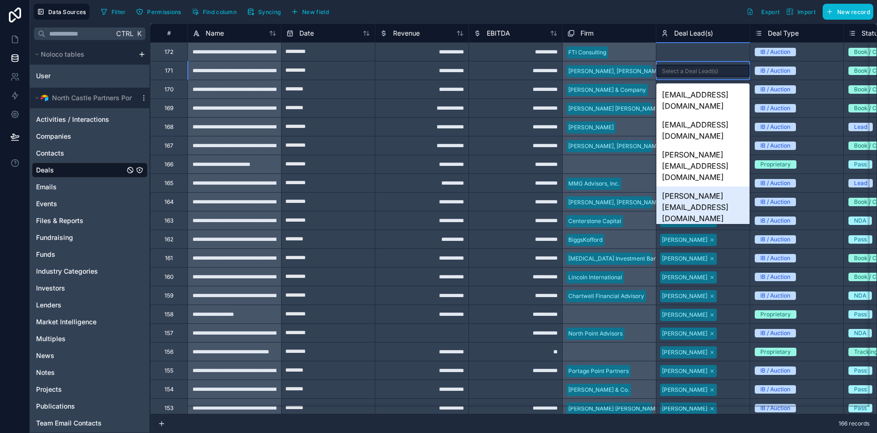
scroll to position [133, 0]
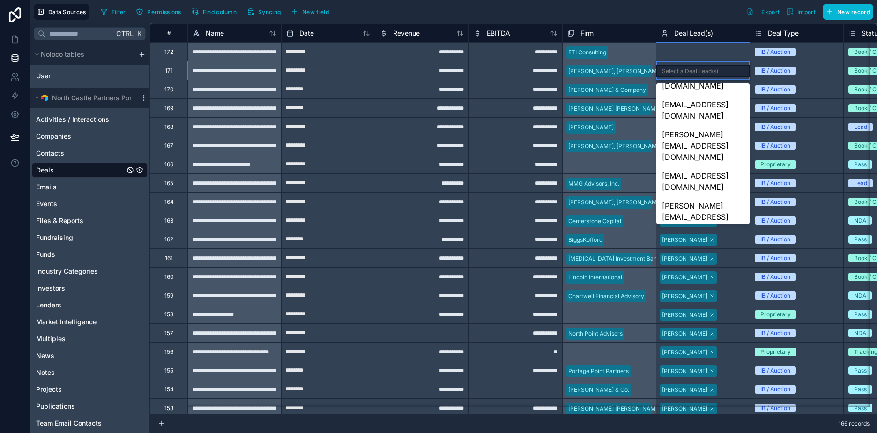
click at [706, 361] on div "[PERSON_NAME][EMAIL_ADDRESS][DOMAIN_NAME]" at bounding box center [703, 381] width 93 height 41
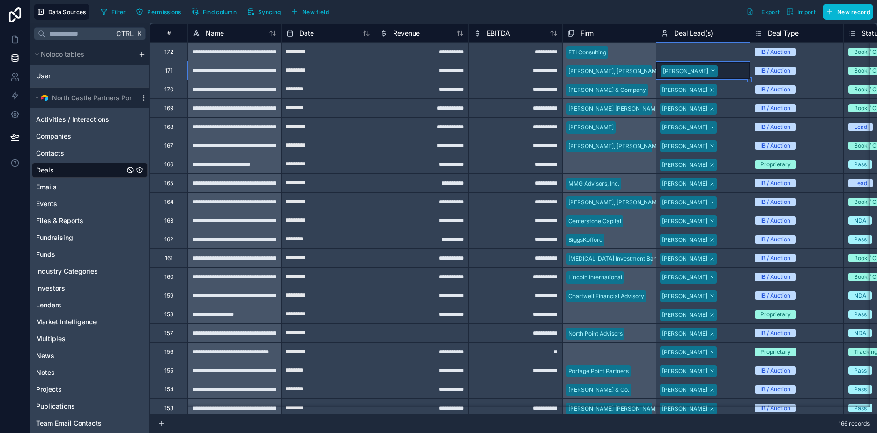
click at [686, 47] on div "Select a Deal Lead(s)" at bounding box center [703, 52] width 93 height 10
click at [684, 50] on div "Select a Deal Lead(s)" at bounding box center [690, 52] width 56 height 7
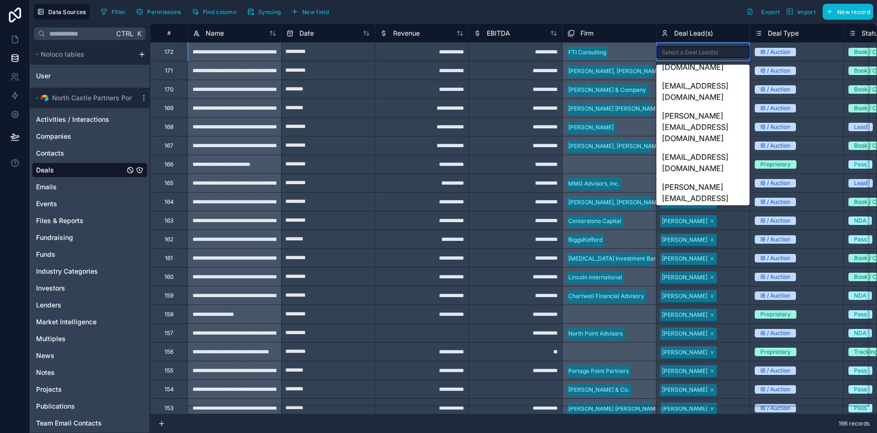
click at [698, 301] on div "[PERSON_NAME][EMAIL_ADDRESS][DOMAIN_NAME]" at bounding box center [703, 321] width 93 height 41
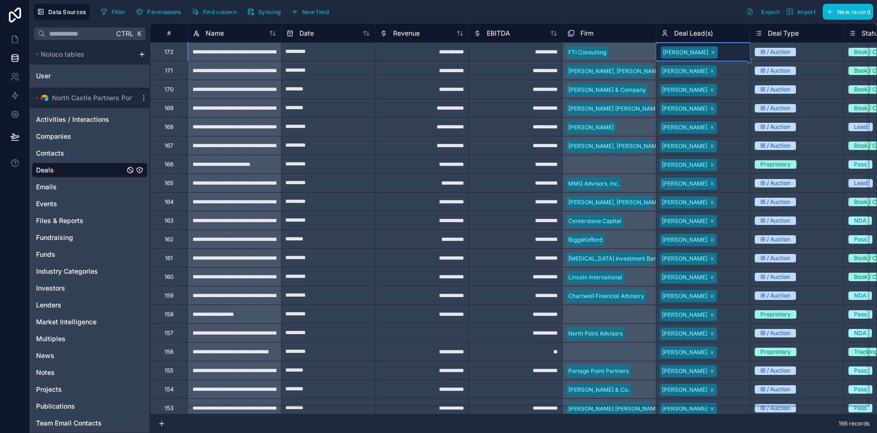
click at [717, 87] on div "[PERSON_NAME]" at bounding box center [703, 89] width 93 height 15
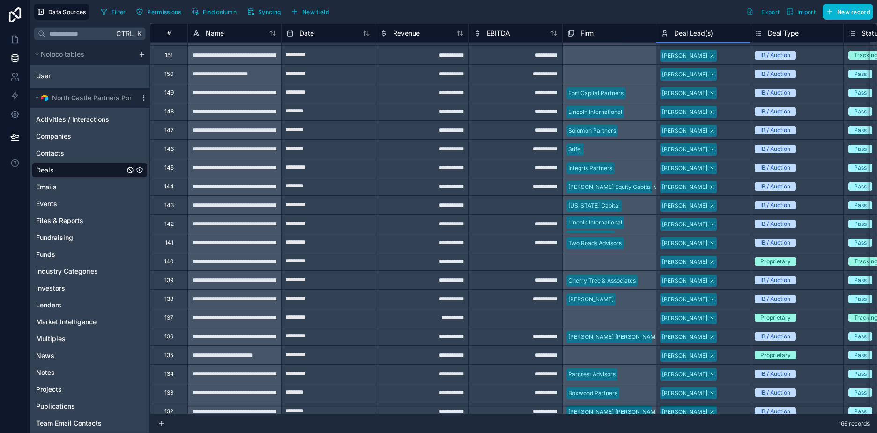
scroll to position [0, 0]
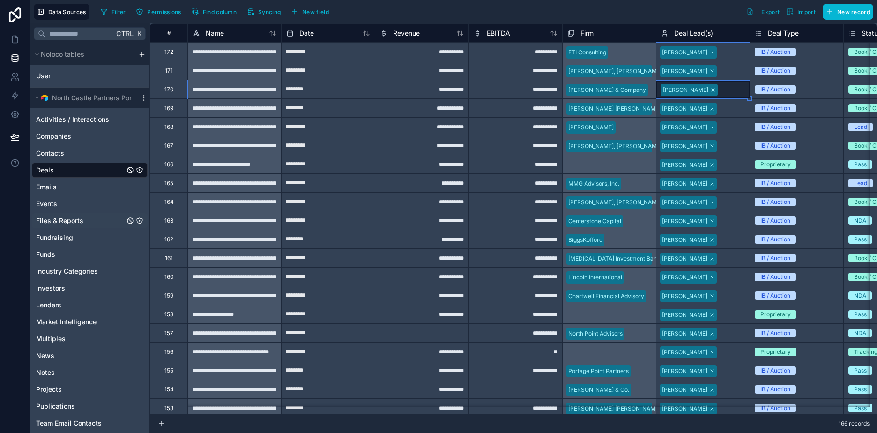
click at [65, 220] on span "Files & Reports" at bounding box center [59, 220] width 47 height 9
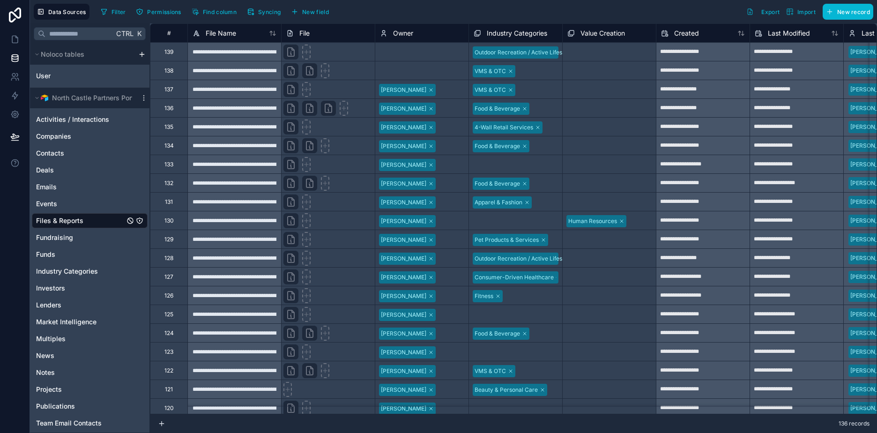
click at [414, 67] on div "Select a Owner" at bounding box center [400, 70] width 41 height 7
click at [414, 69] on div "Select a Owner" at bounding box center [401, 70] width 41 height 7
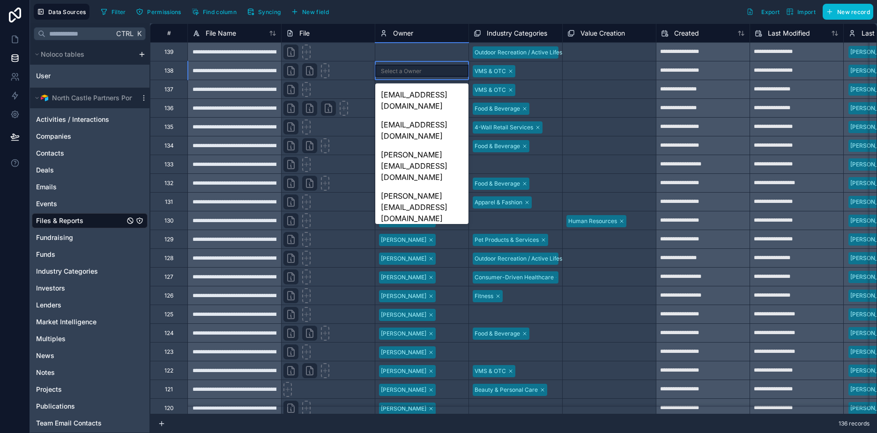
scroll to position [133, 0]
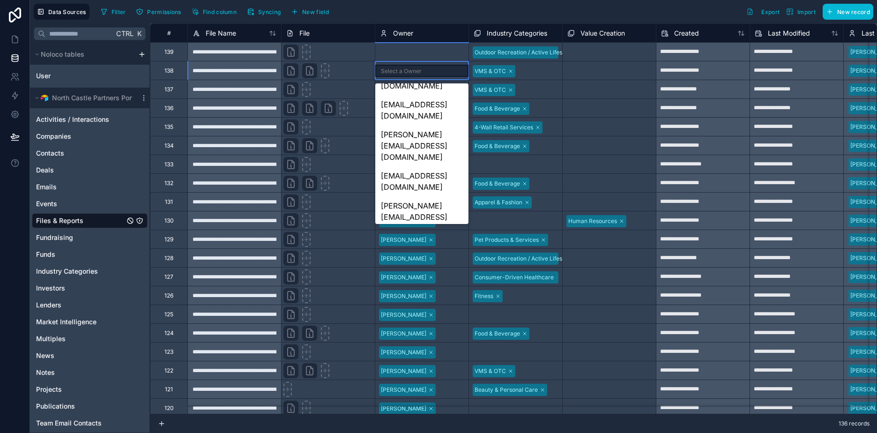
click at [424, 361] on div "[PERSON_NAME][EMAIL_ADDRESS][DOMAIN_NAME]" at bounding box center [421, 381] width 93 height 41
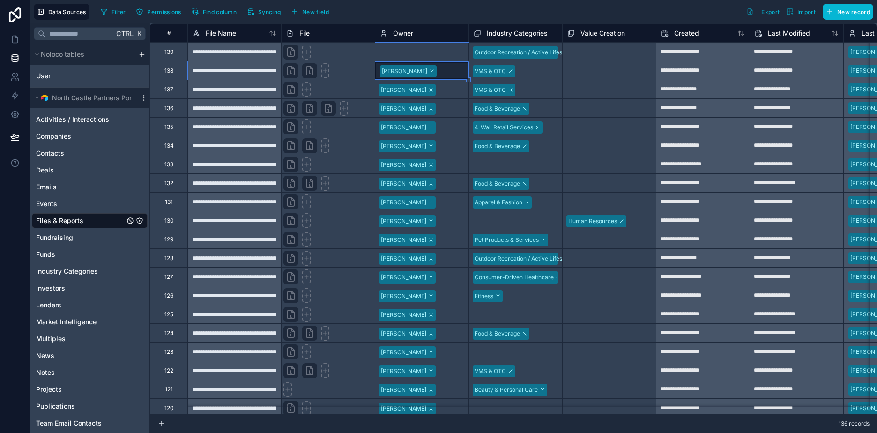
click at [415, 53] on div "Select a Owner" at bounding box center [400, 52] width 41 height 7
click at [414, 52] on div "Select a Owner" at bounding box center [401, 52] width 41 height 7
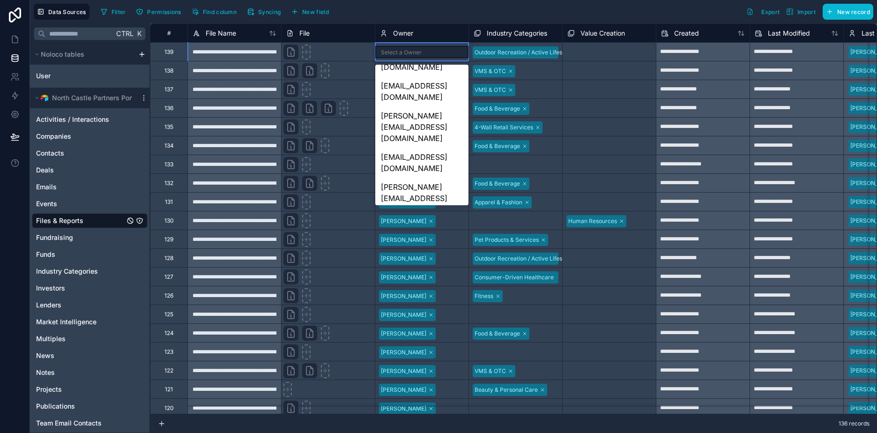
click at [417, 301] on div "[PERSON_NAME][EMAIL_ADDRESS][DOMAIN_NAME]" at bounding box center [421, 321] width 93 height 41
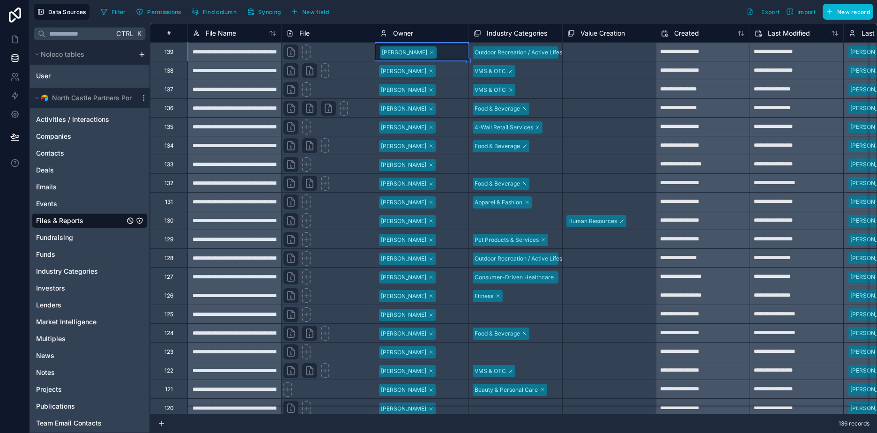
click at [445, 108] on div "[PERSON_NAME]" at bounding box center [421, 108] width 93 height 15
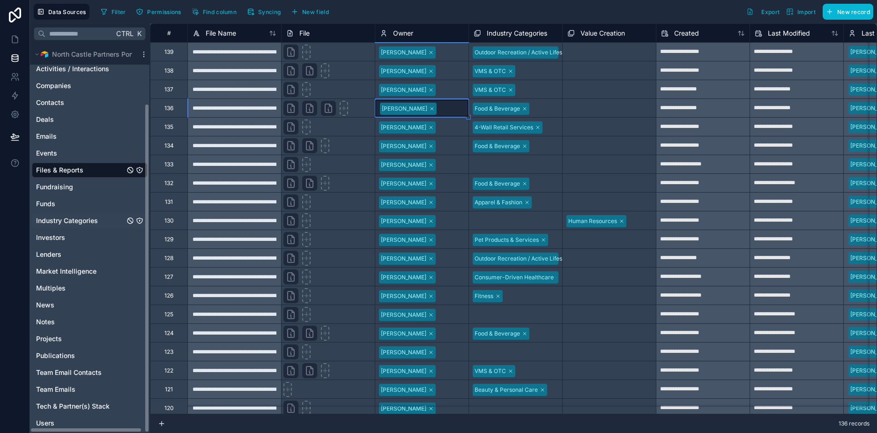
scroll to position [70, 0]
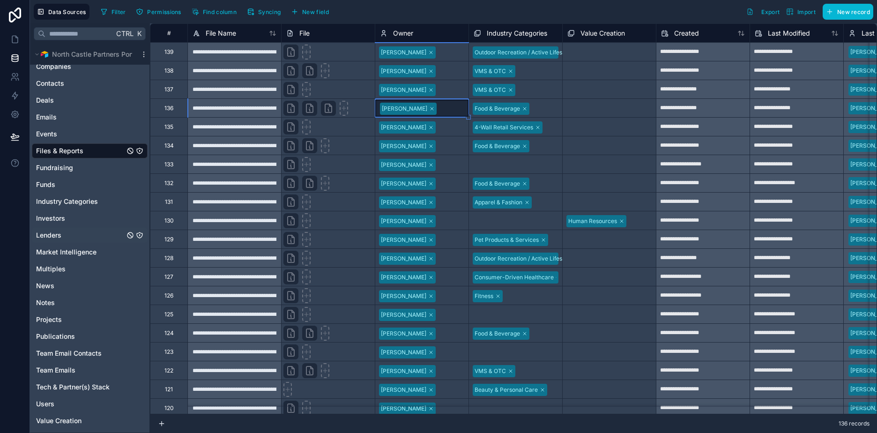
click at [75, 233] on div "Lenders" at bounding box center [90, 235] width 116 height 15
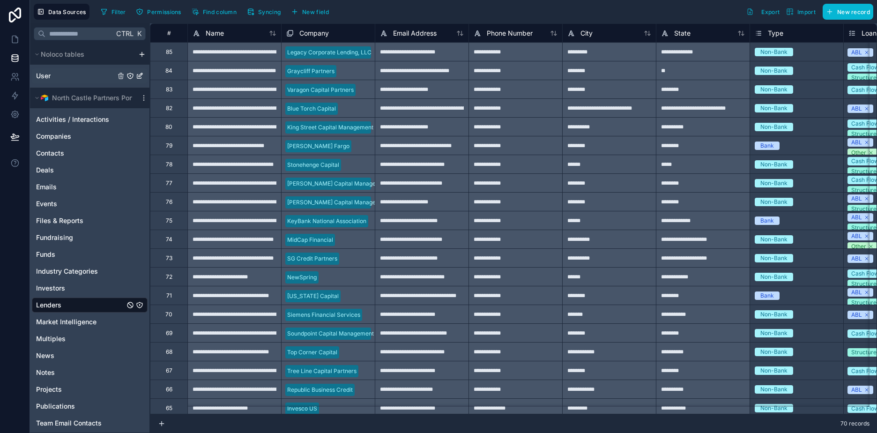
click at [68, 77] on div "User" at bounding box center [90, 75] width 116 height 15
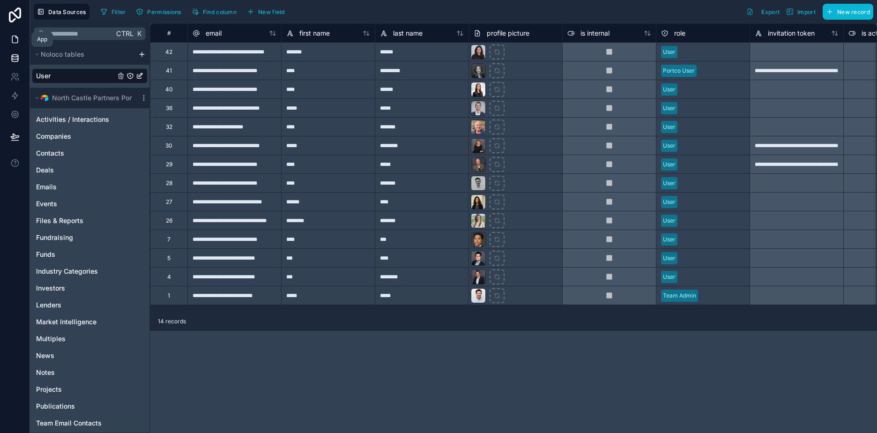
click at [15, 40] on icon at bounding box center [14, 39] width 9 height 9
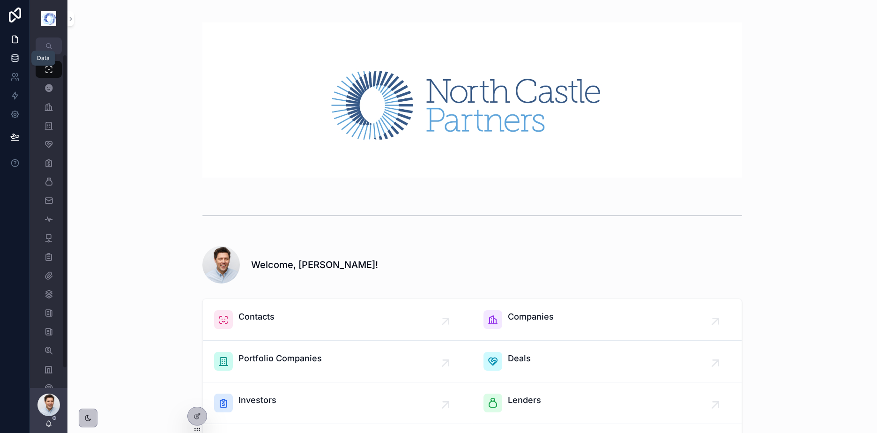
click at [16, 58] on icon at bounding box center [14, 57] width 9 height 9
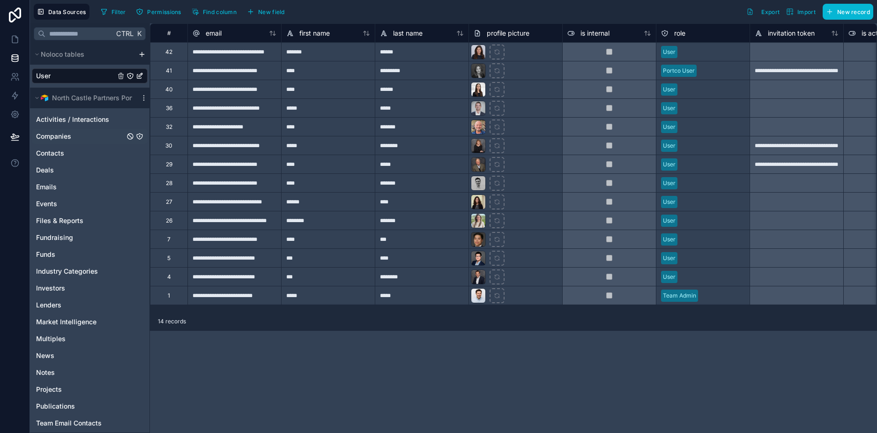
click at [68, 133] on span "Companies" at bounding box center [53, 136] width 35 height 9
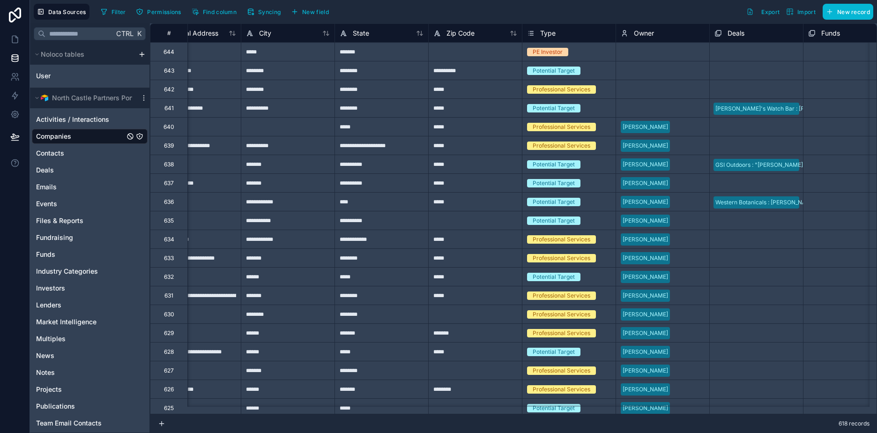
scroll to position [0, 516]
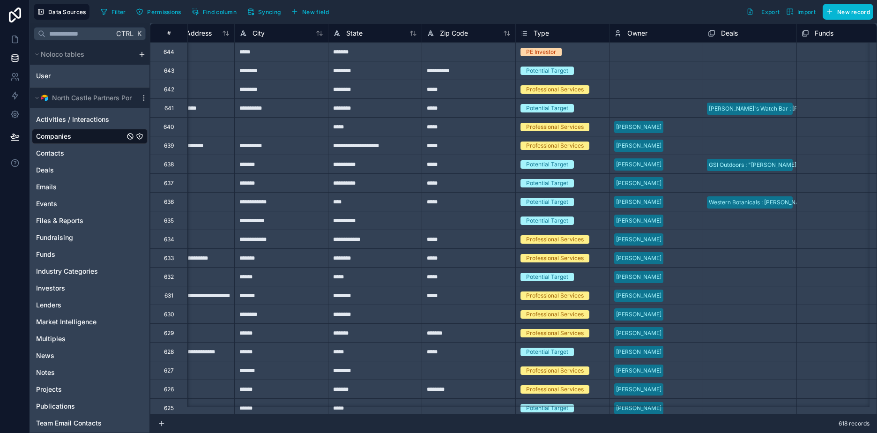
click at [647, 106] on div "Select a Owner" at bounding box center [634, 108] width 41 height 7
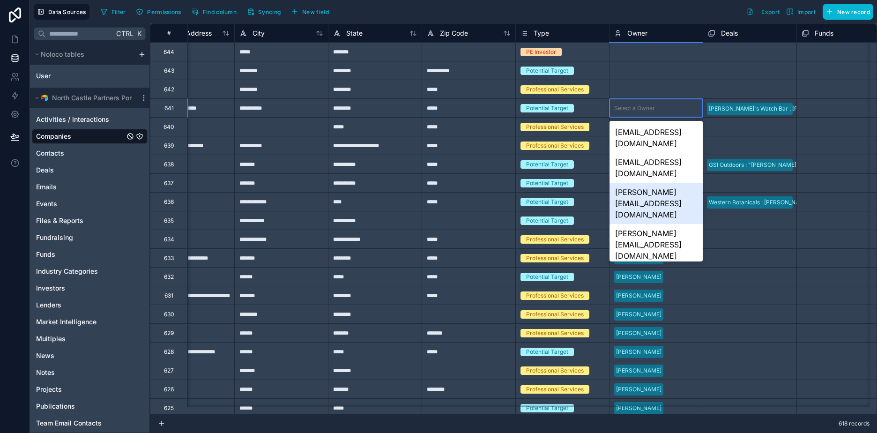
scroll to position [133, 0]
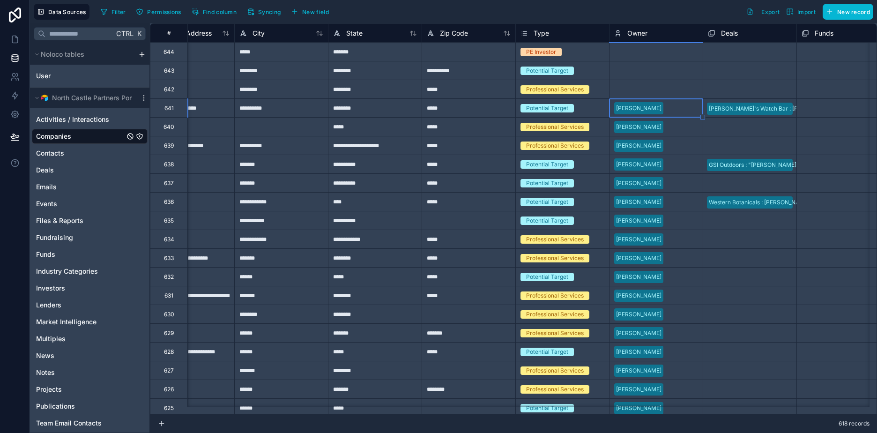
click at [647, 88] on div "Select a Owner" at bounding box center [634, 89] width 41 height 7
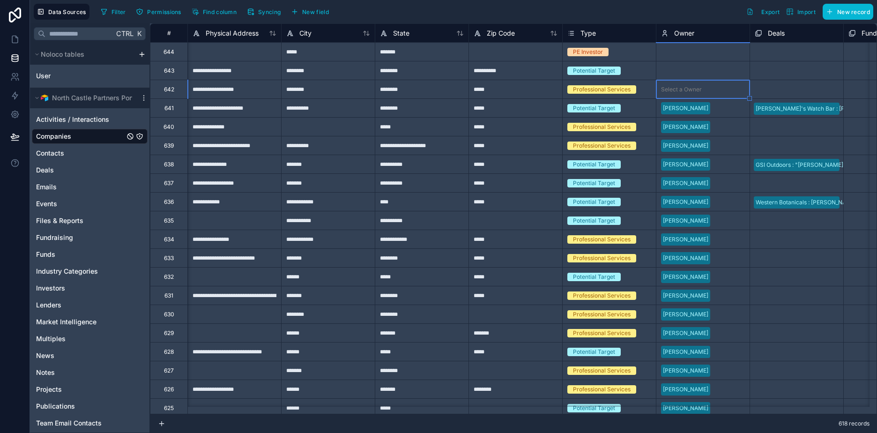
scroll to position [0, 516]
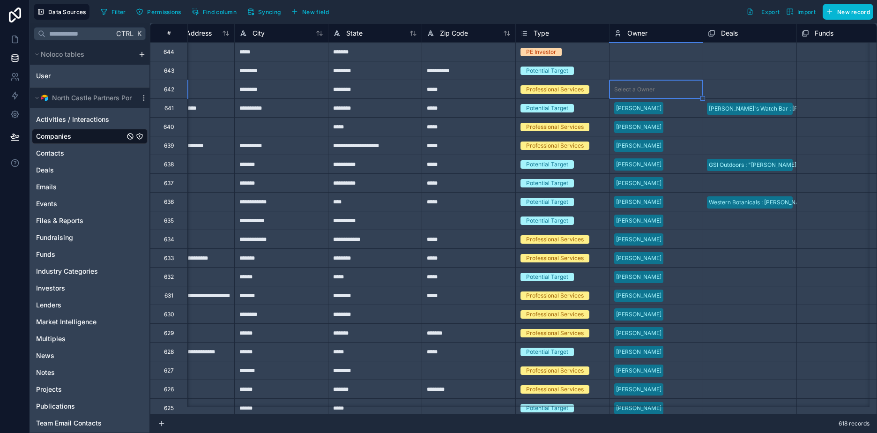
click at [647, 88] on div "Select a Owner" at bounding box center [634, 89] width 41 height 7
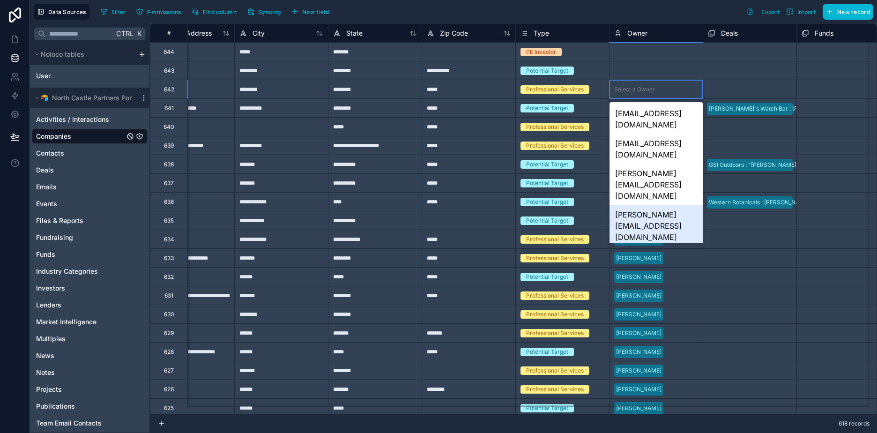
scroll to position [133, 0]
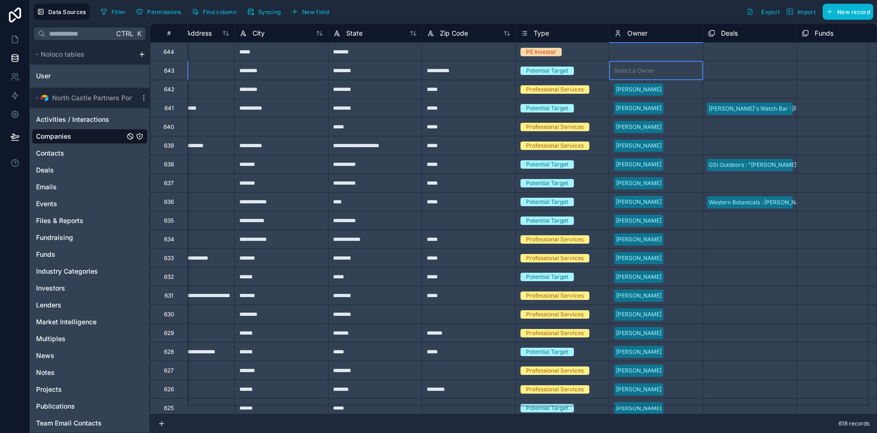
click at [644, 69] on div "Select a Owner" at bounding box center [634, 70] width 41 height 7
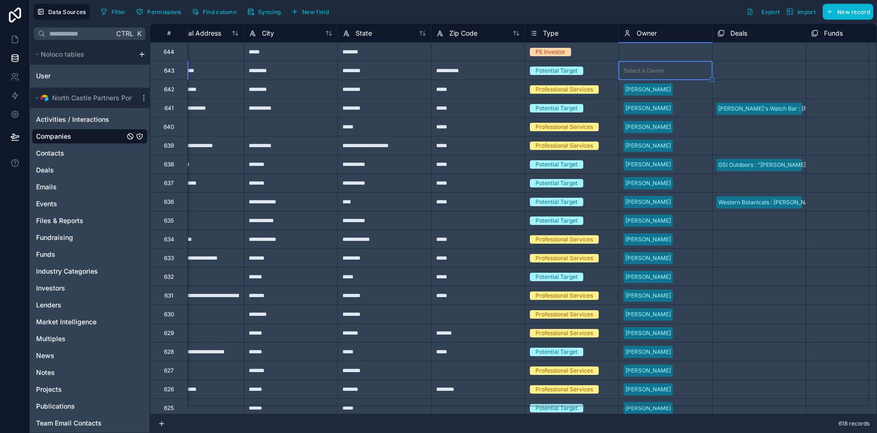
scroll to position [0, 516]
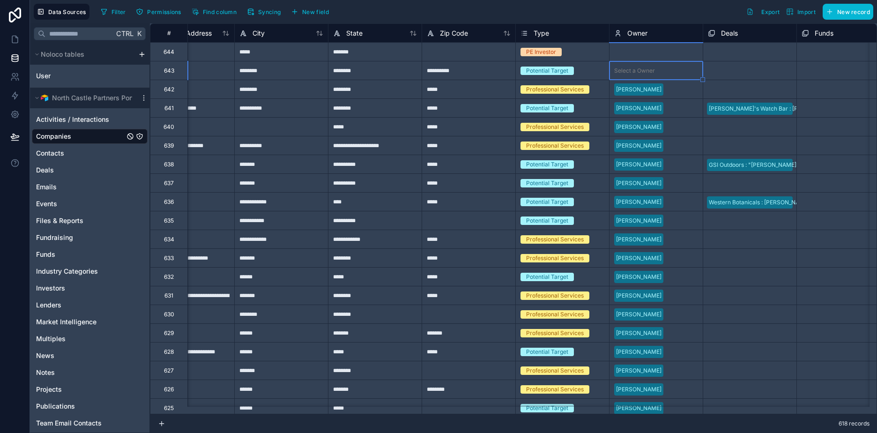
click at [644, 69] on div "Select a Owner" at bounding box center [634, 70] width 41 height 7
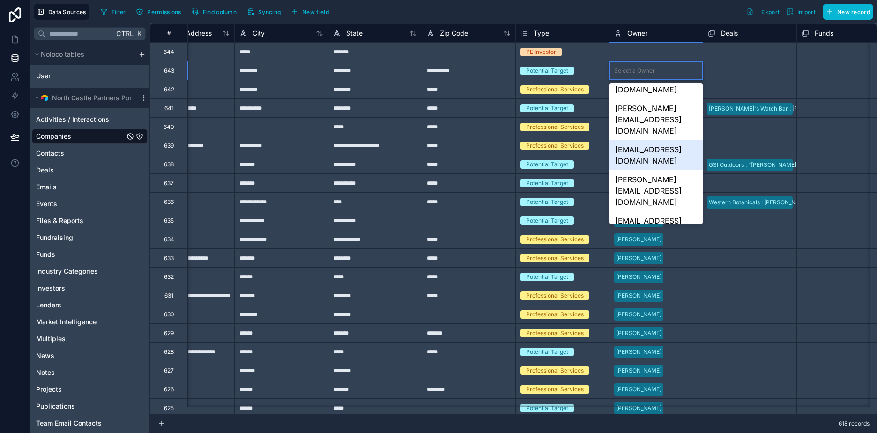
scroll to position [133, 0]
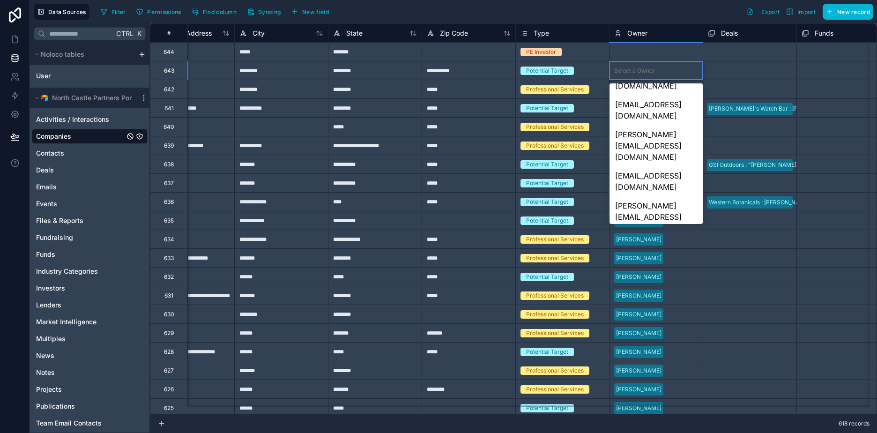
click at [659, 361] on div "[PERSON_NAME][EMAIL_ADDRESS][DOMAIN_NAME]" at bounding box center [656, 381] width 93 height 41
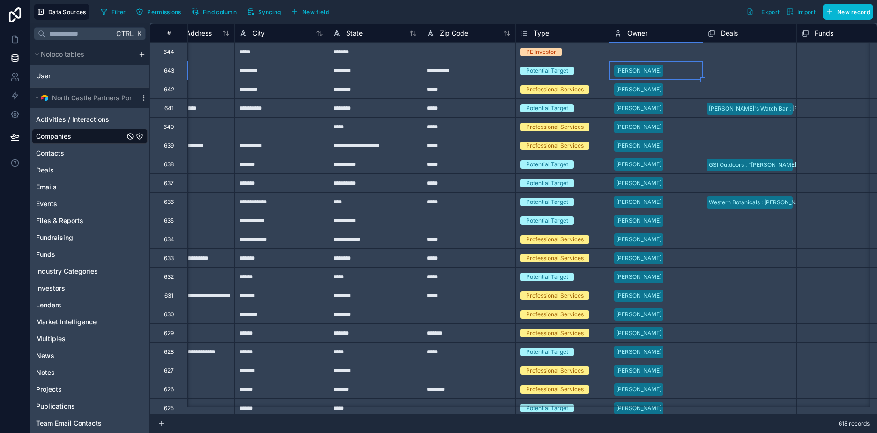
click at [645, 52] on div "Select a Owner" at bounding box center [634, 51] width 41 height 7
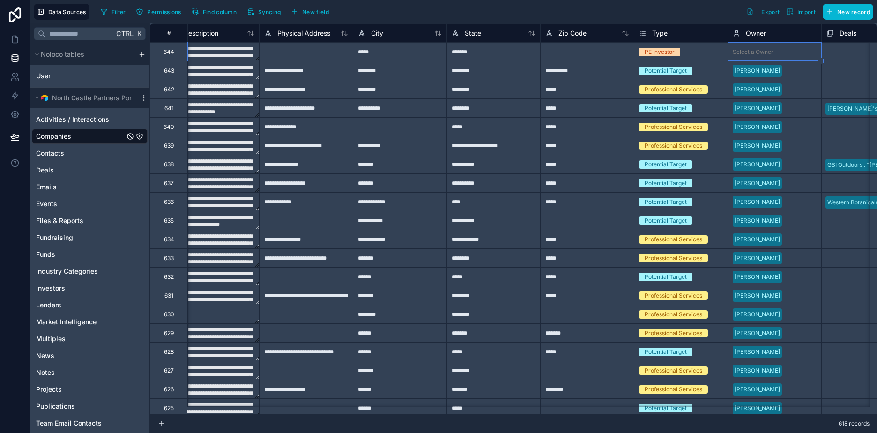
scroll to position [0, 422]
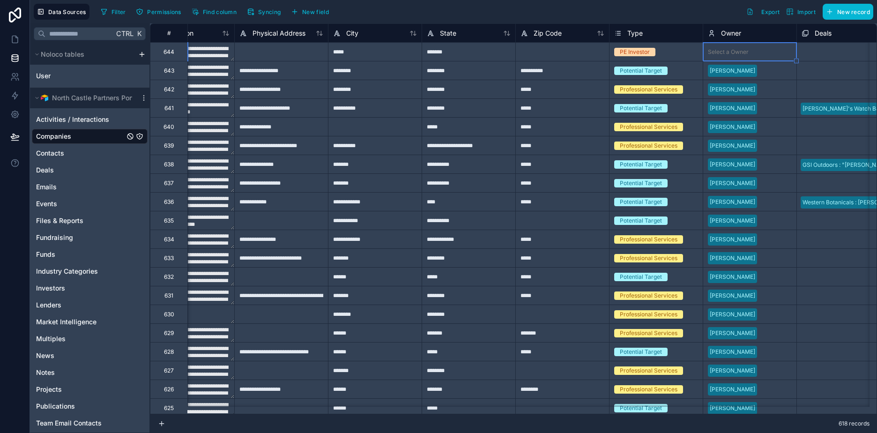
click at [722, 50] on div "Select a Owner" at bounding box center [728, 51] width 41 height 7
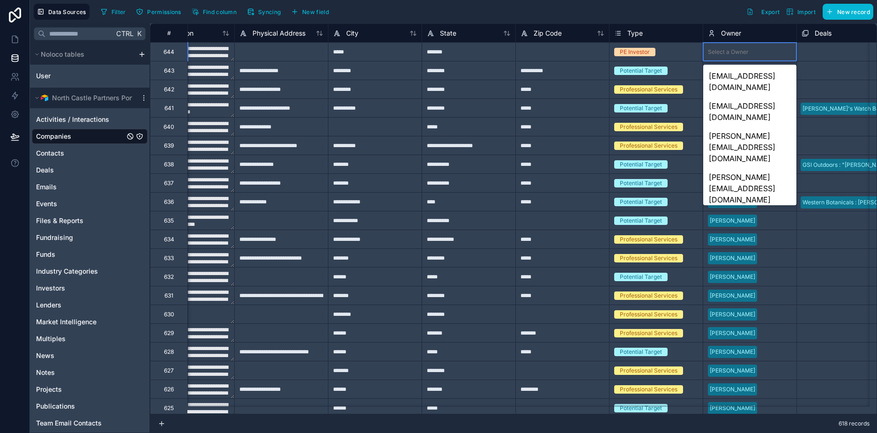
scroll to position [133, 0]
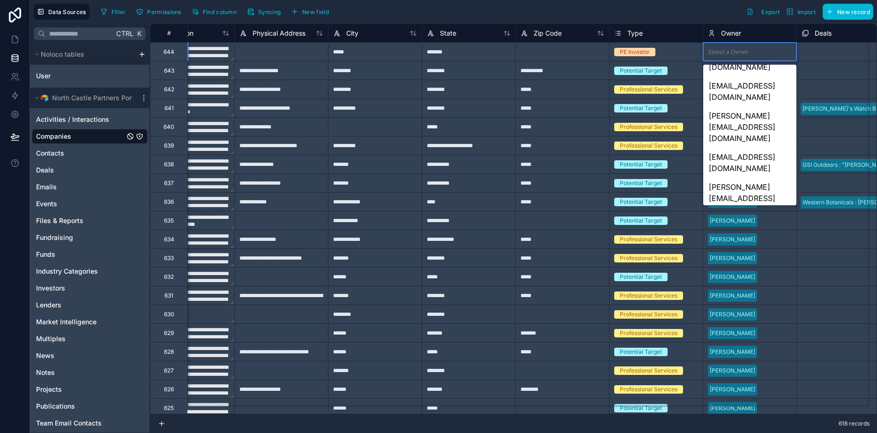
click at [742, 343] on div "[PERSON_NAME][EMAIL_ADDRESS][DOMAIN_NAME]" at bounding box center [750, 363] width 93 height 41
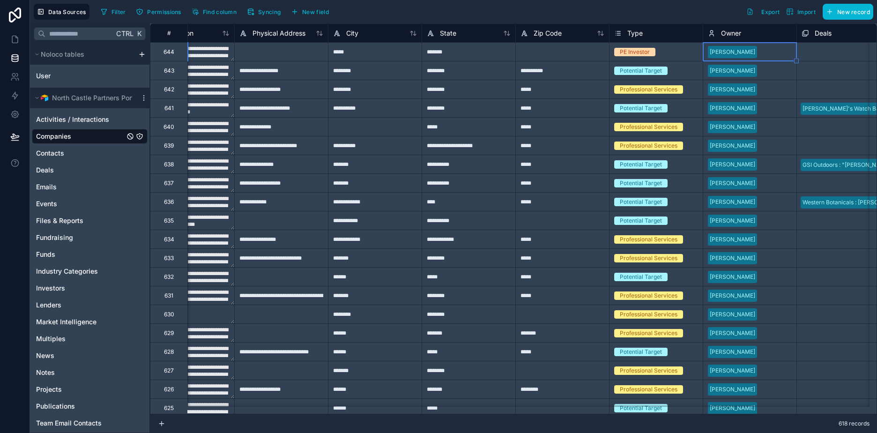
click at [770, 70] on div "[PERSON_NAME]" at bounding box center [750, 71] width 93 height 14
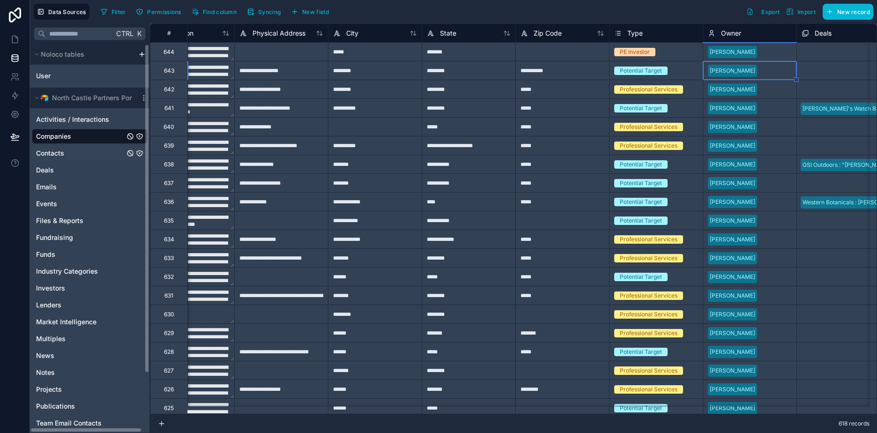
click at [52, 151] on span "Contacts" at bounding box center [50, 153] width 28 height 9
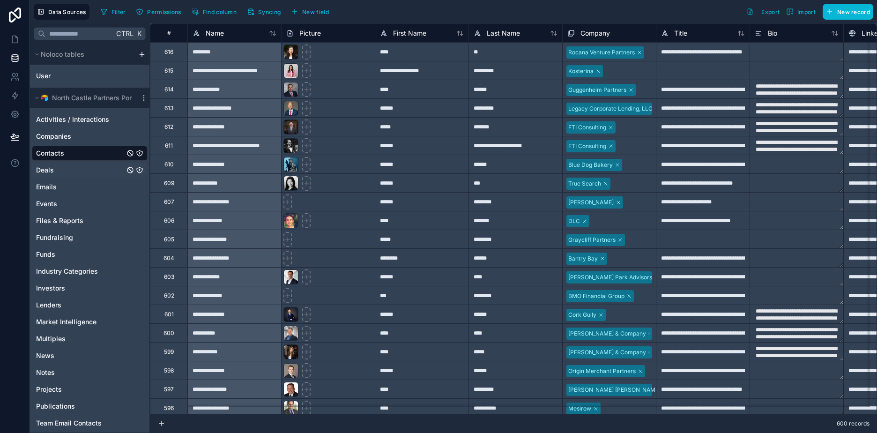
click at [51, 170] on span "Deals" at bounding box center [45, 169] width 18 height 9
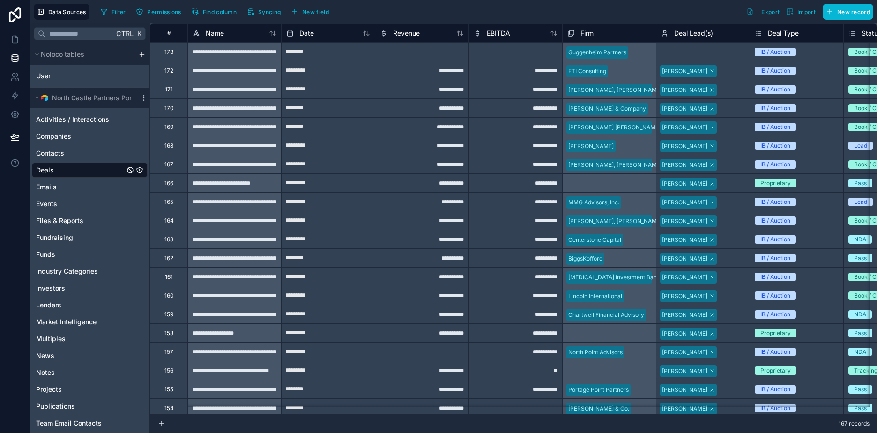
click at [704, 53] on div "Select a Deal Lead(s)" at bounding box center [689, 52] width 56 height 7
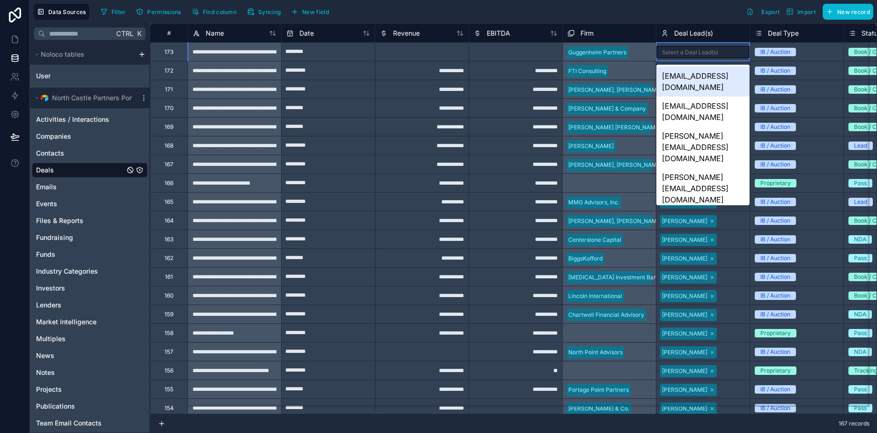
click at [704, 53] on div "Select a Deal Lead(s)" at bounding box center [690, 52] width 56 height 7
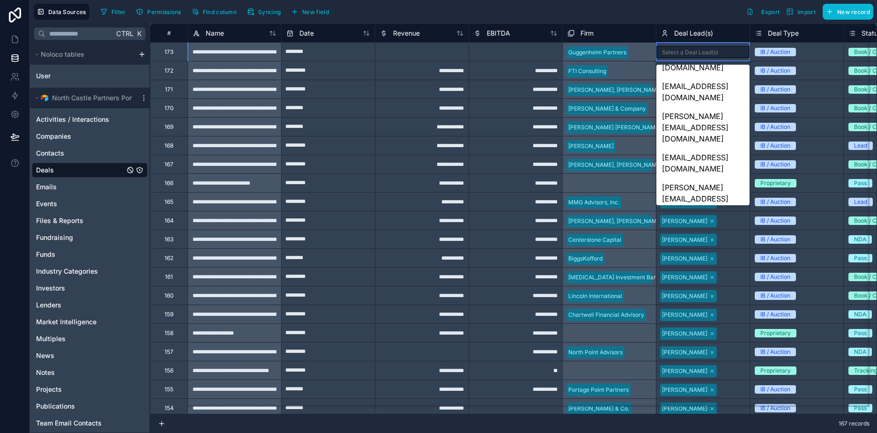
scroll to position [133, 0]
click at [708, 384] on div "[PERSON_NAME][EMAIL_ADDRESS][DOMAIN_NAME]" at bounding box center [703, 404] width 93 height 41
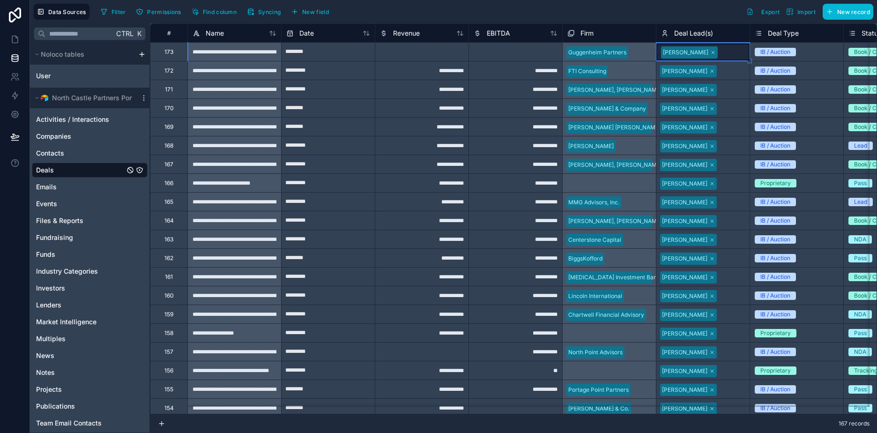
click at [718, 69] on div "[PERSON_NAME]" at bounding box center [703, 70] width 93 height 15
click at [73, 221] on span "Files & Reports" at bounding box center [59, 220] width 47 height 9
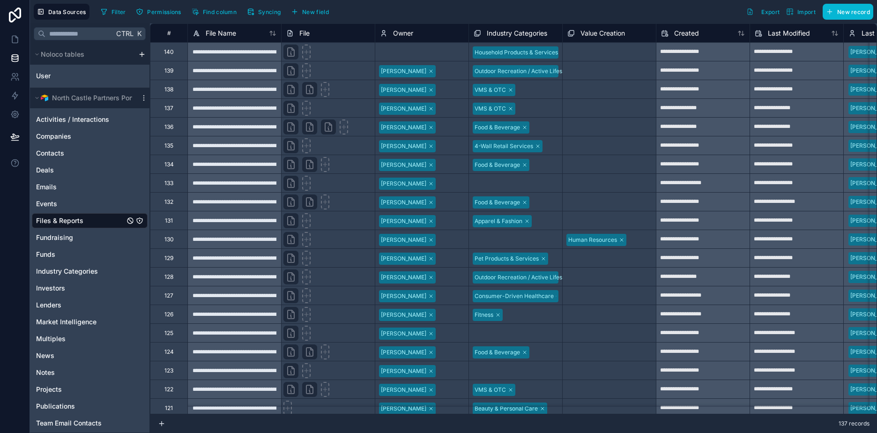
click at [419, 49] on div "Select a Owner" at bounding box center [400, 52] width 41 height 7
click at [419, 49] on div "Select a Owner" at bounding box center [401, 52] width 41 height 7
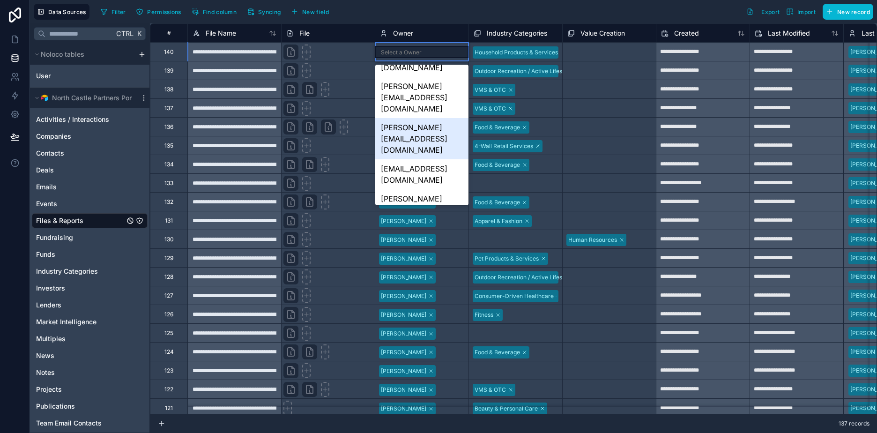
scroll to position [133, 0]
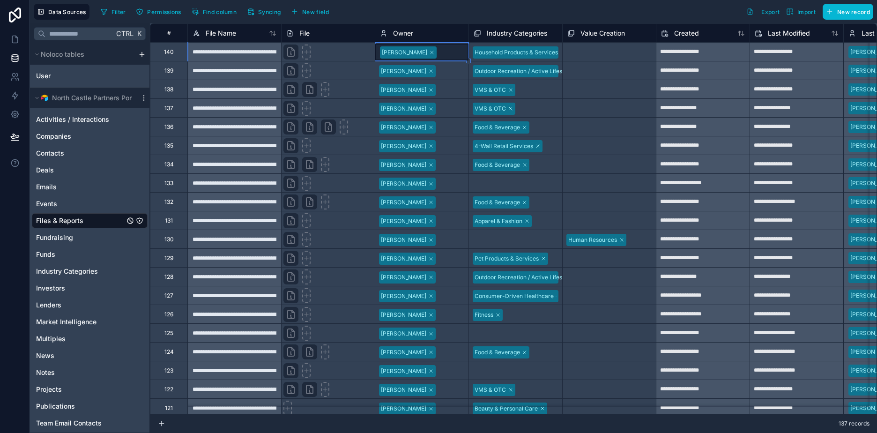
click at [442, 74] on div "[PERSON_NAME]" at bounding box center [421, 70] width 93 height 15
click at [428, 52] on icon at bounding box center [431, 53] width 6 height 6
click at [416, 52] on div "Select a Owner" at bounding box center [401, 52] width 41 height 7
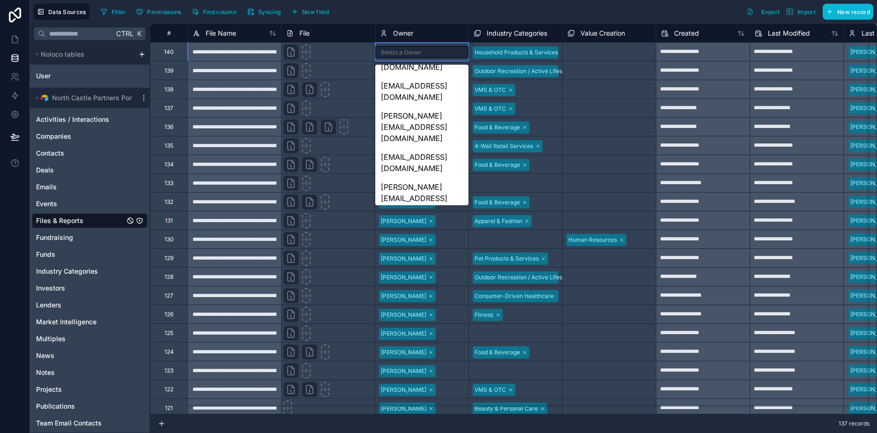
click at [420, 301] on div "[PERSON_NAME][EMAIL_ADDRESS][DOMAIN_NAME]" at bounding box center [421, 321] width 93 height 41
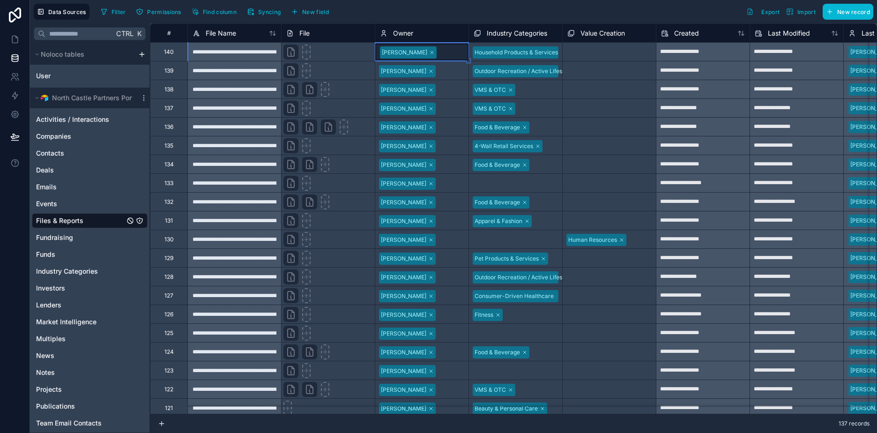
click at [435, 72] on div "[PERSON_NAME]" at bounding box center [421, 70] width 93 height 15
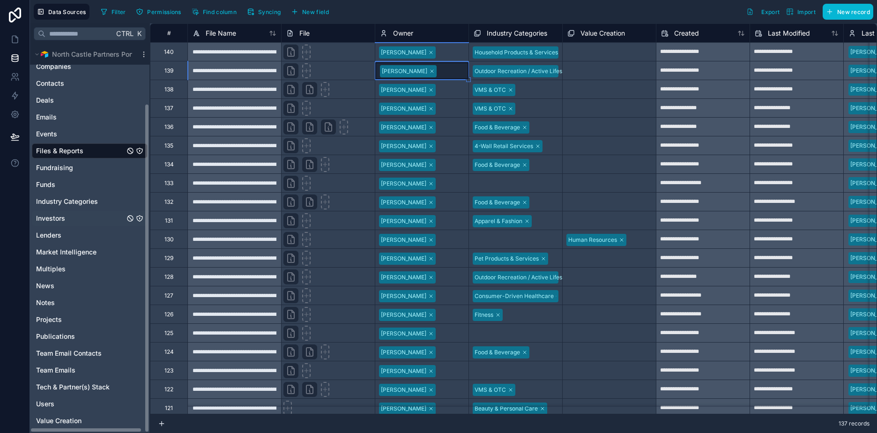
scroll to position [0, 0]
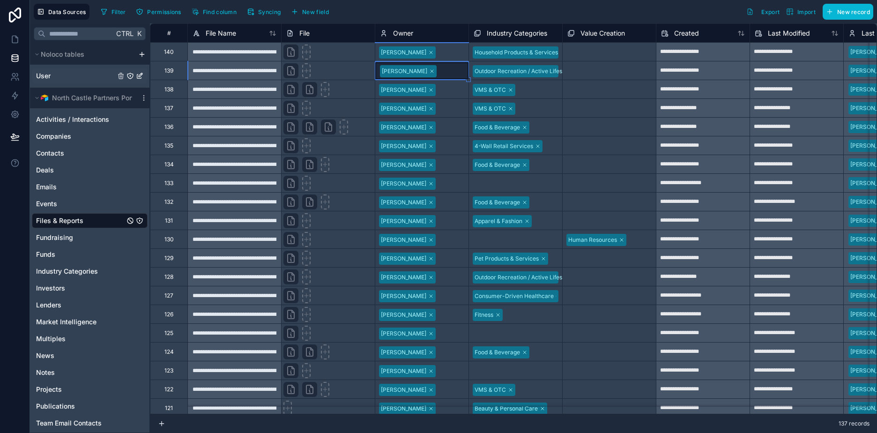
click at [60, 76] on div "User" at bounding box center [90, 75] width 116 height 15
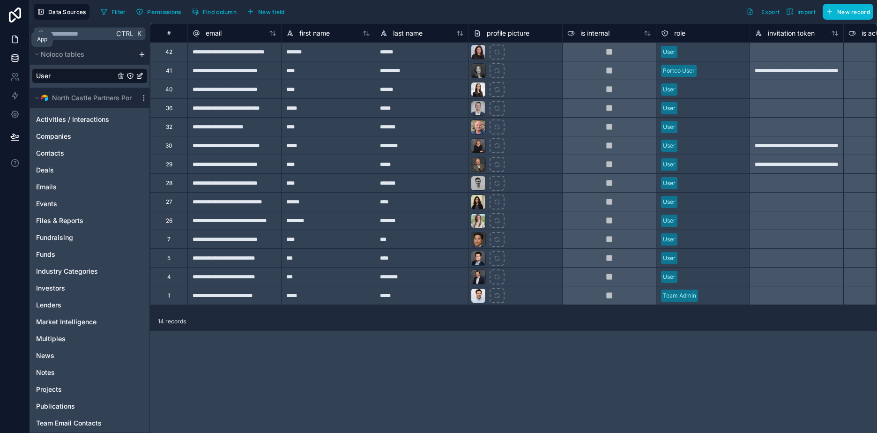
click at [12, 36] on icon at bounding box center [15, 39] width 6 height 7
